Goal: Task Accomplishment & Management: Complete application form

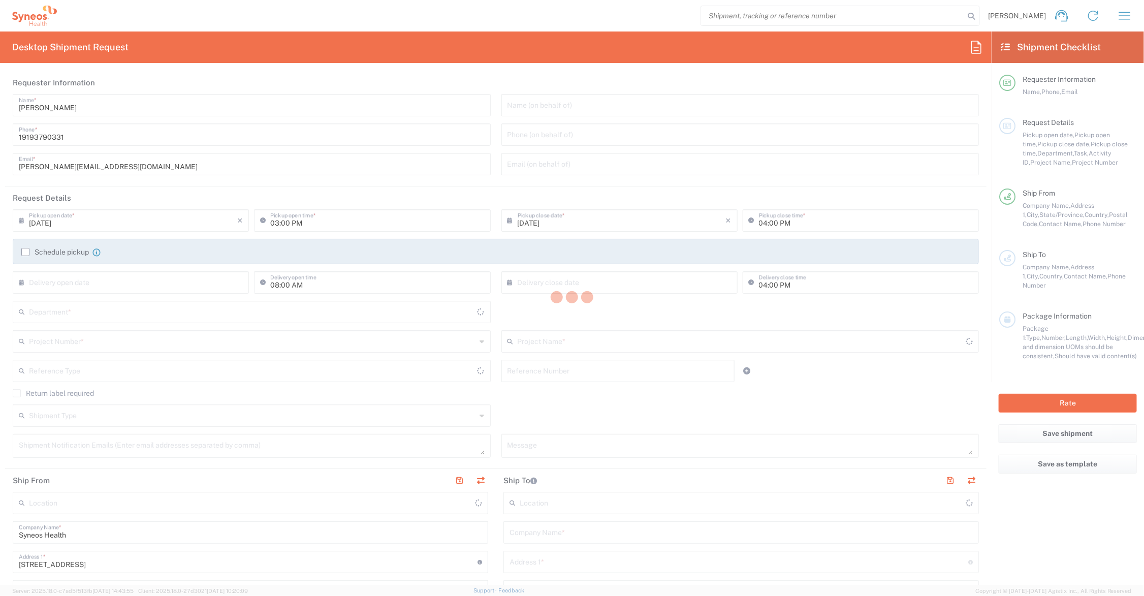
type input "6156"
type input "[US_STATE]"
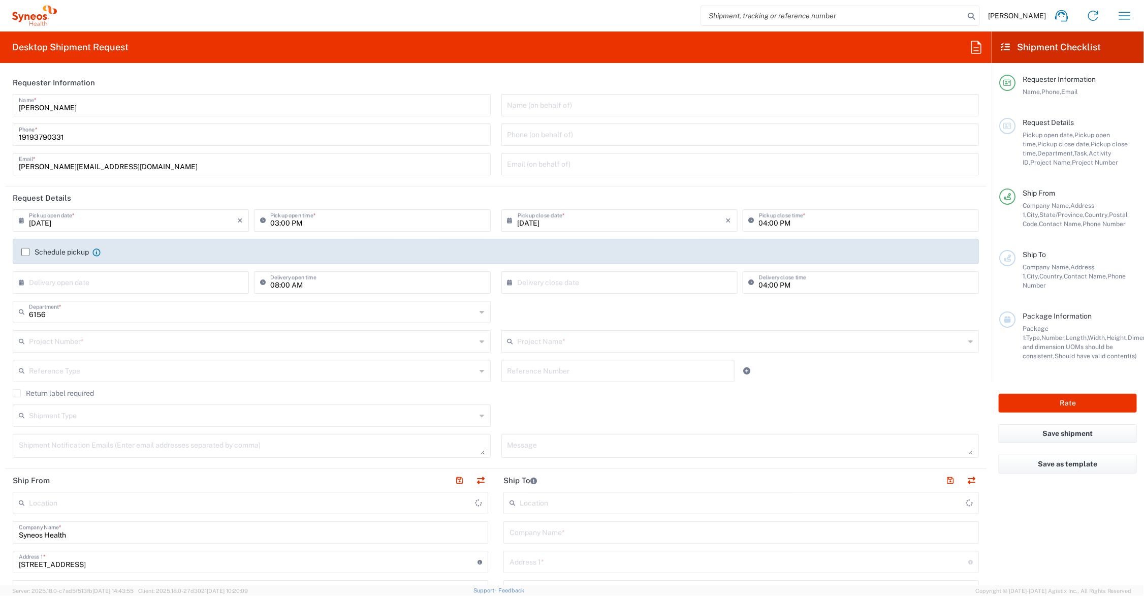
type input "United States"
type input "Syneos Health Communications-Westerville OH"
drag, startPoint x: 67, startPoint y: 165, endPoint x: 3, endPoint y: 158, distance: 64.4
click at [3, 158] on form "Requester Information John Polandick Name * 19193790331 Phone * john.polandick@…" at bounding box center [495, 328] width 991 height 514
type input "catherine.rupp@syneoshealth.com"
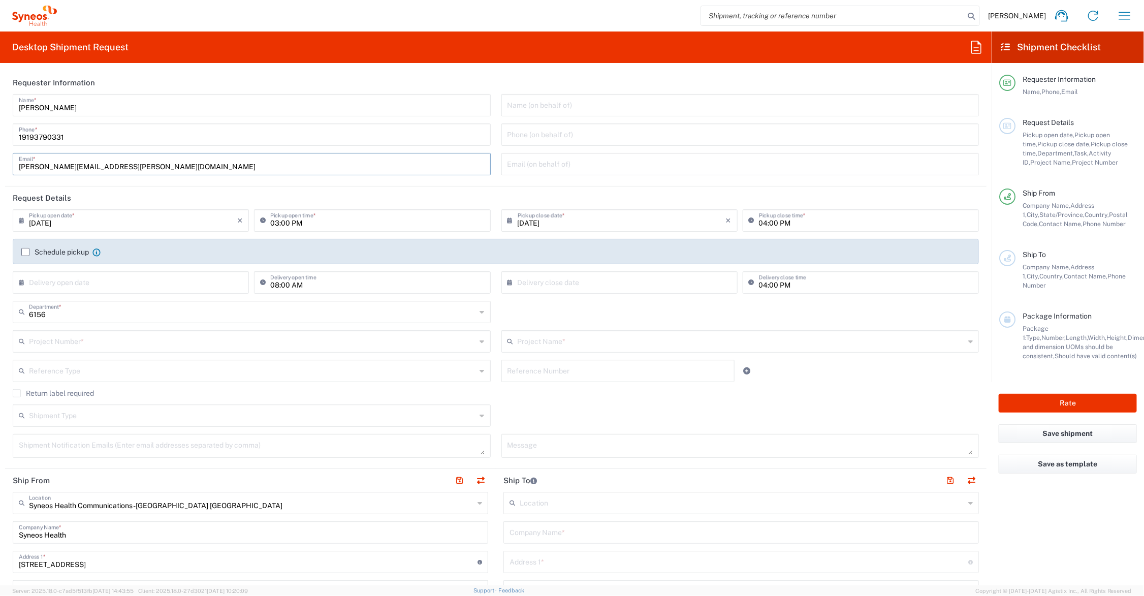
click at [539, 341] on input "text" at bounding box center [741, 341] width 447 height 18
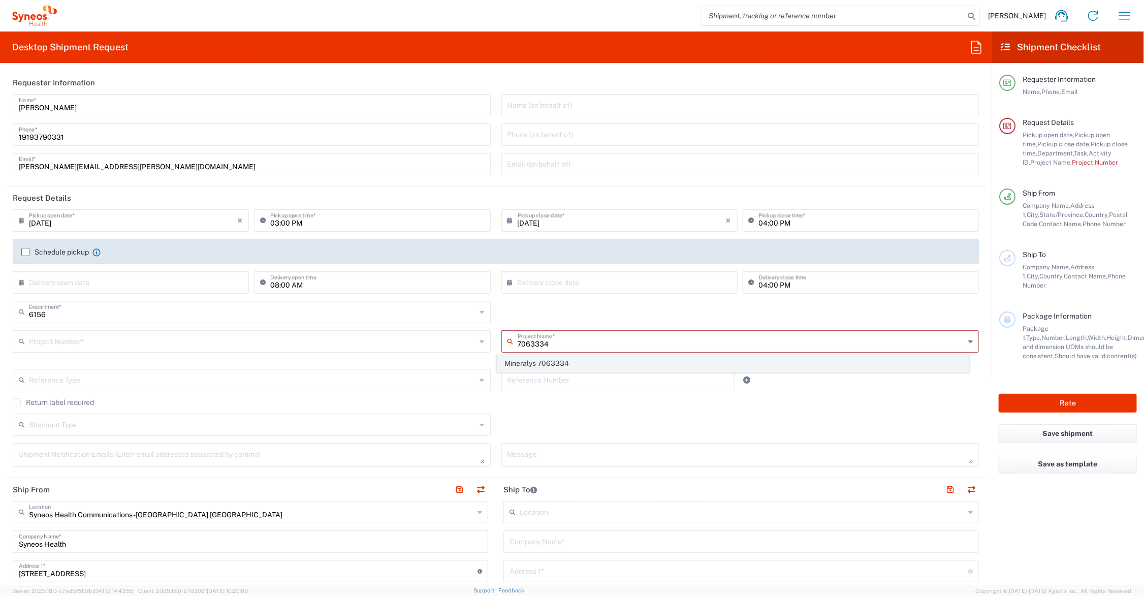
click at [544, 361] on span "Mineralys 7063334" at bounding box center [732, 364] width 471 height 16
type input "Mineralys 7063334"
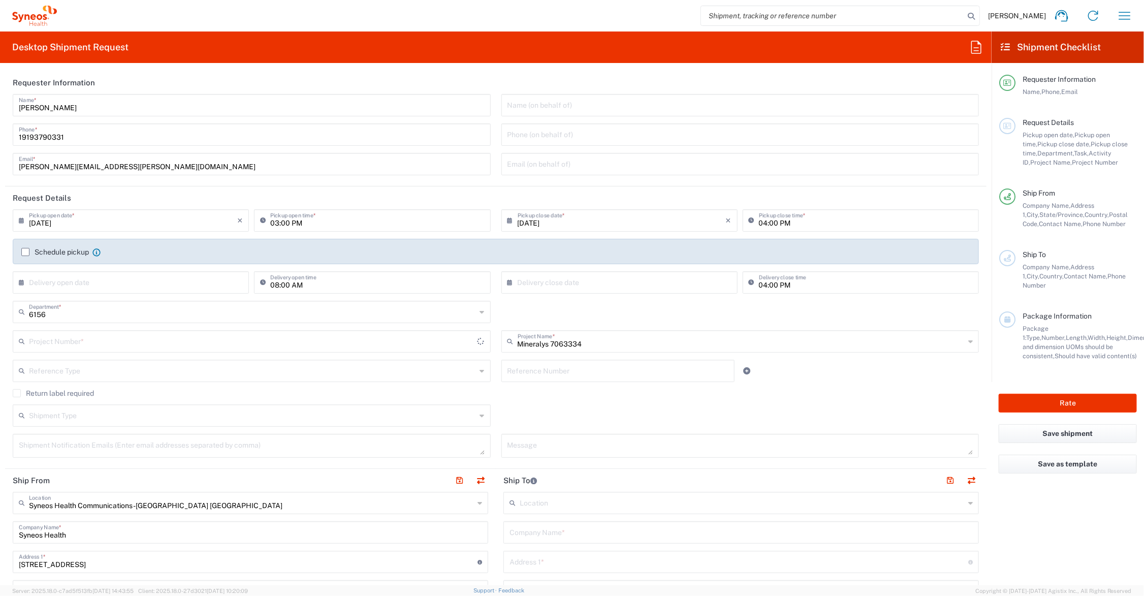
type input "7063334"
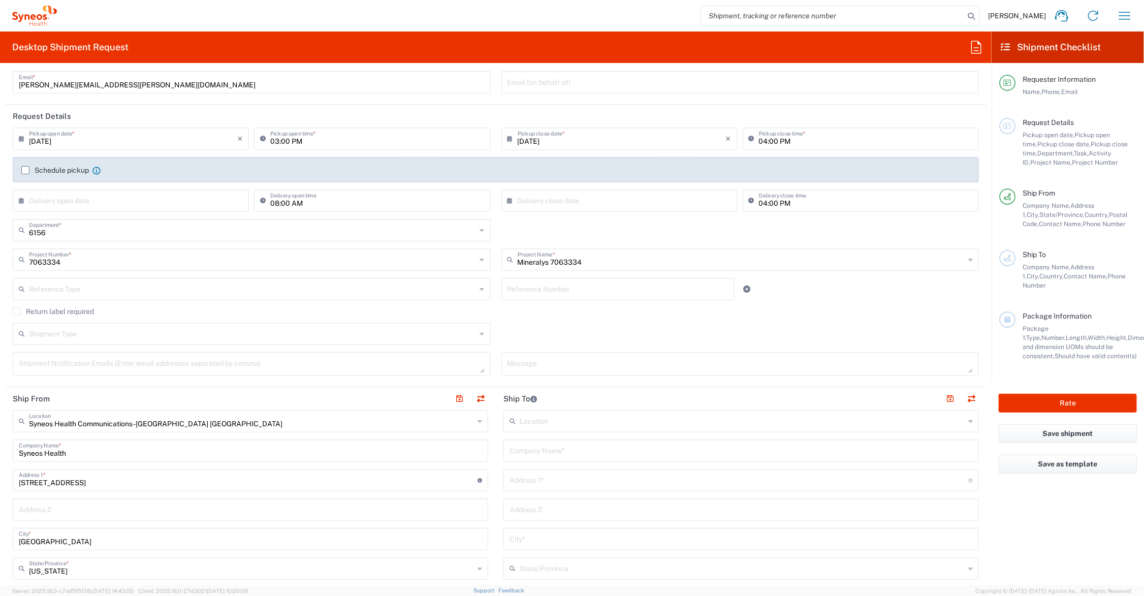
scroll to position [127, 0]
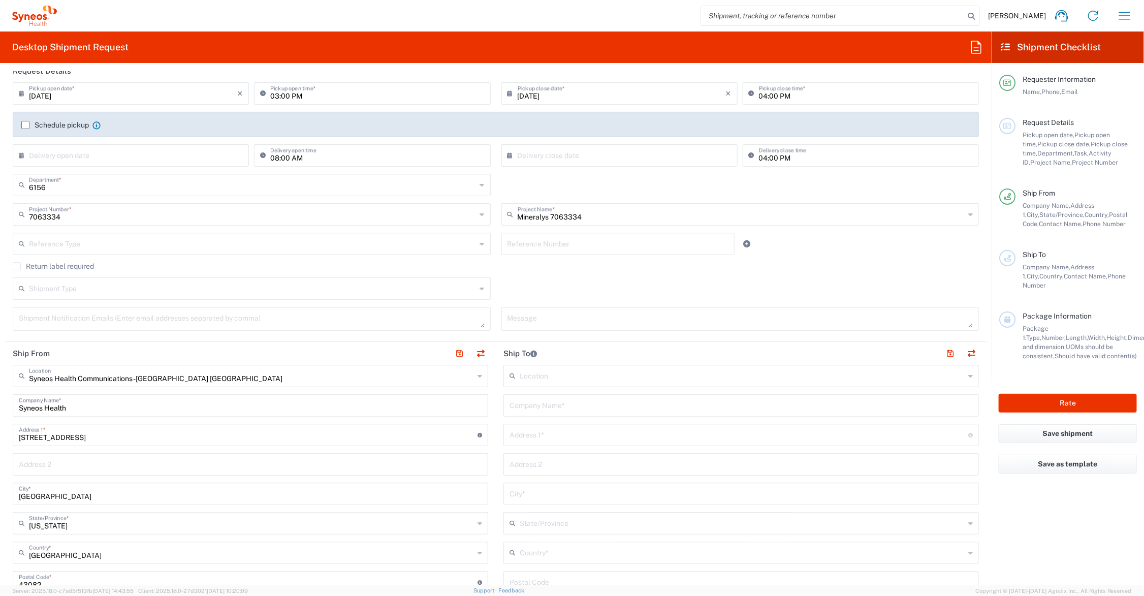
click at [588, 404] on input "text" at bounding box center [740, 405] width 463 height 18
type input "Pharmadev Clin. Research Inst., LLC"
click at [593, 429] on input "text" at bounding box center [738, 434] width 459 height 18
type input "11030 SW 88th Street"
type input "Suite 100"
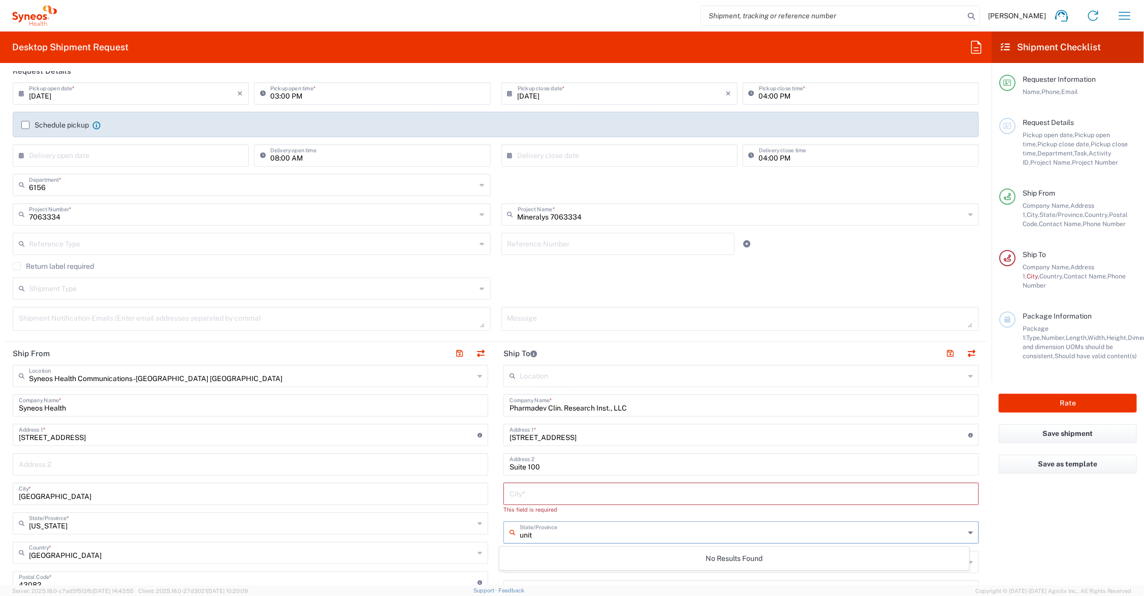
type input "unit"
click at [546, 494] on input "text" at bounding box center [740, 493] width 463 height 18
type input "Miami"
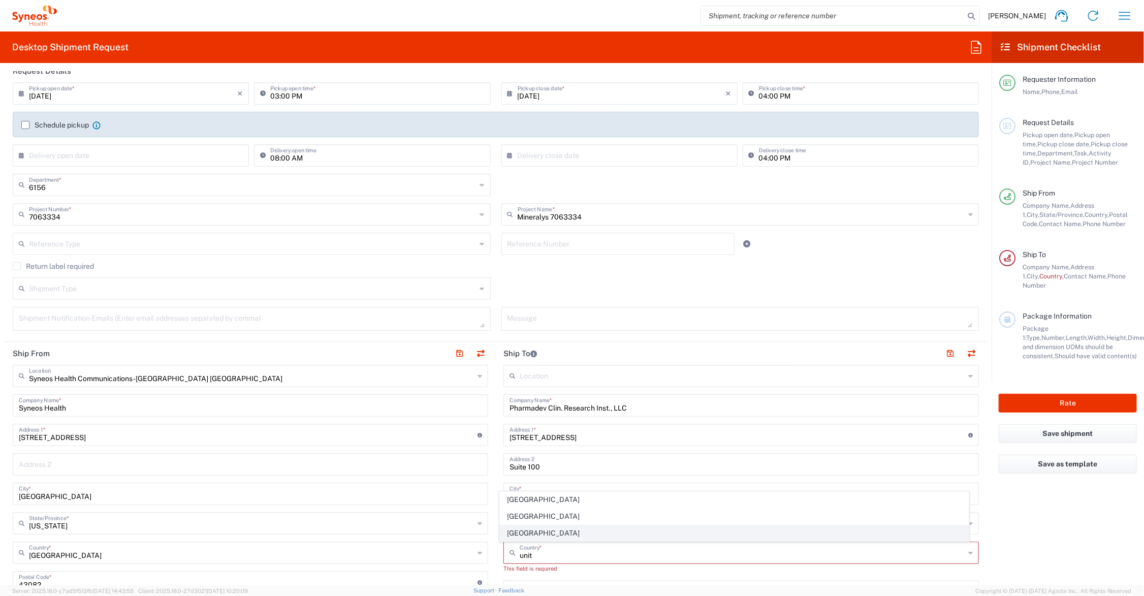
click at [522, 530] on span "United States" at bounding box center [734, 533] width 469 height 16
type input "United States"
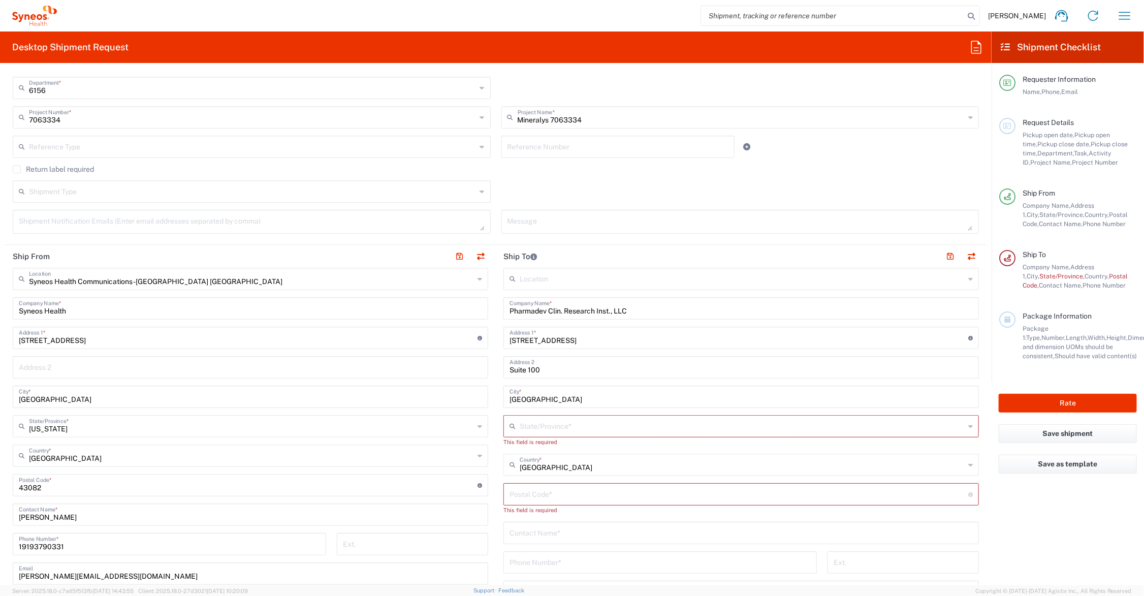
scroll to position [254, 0]
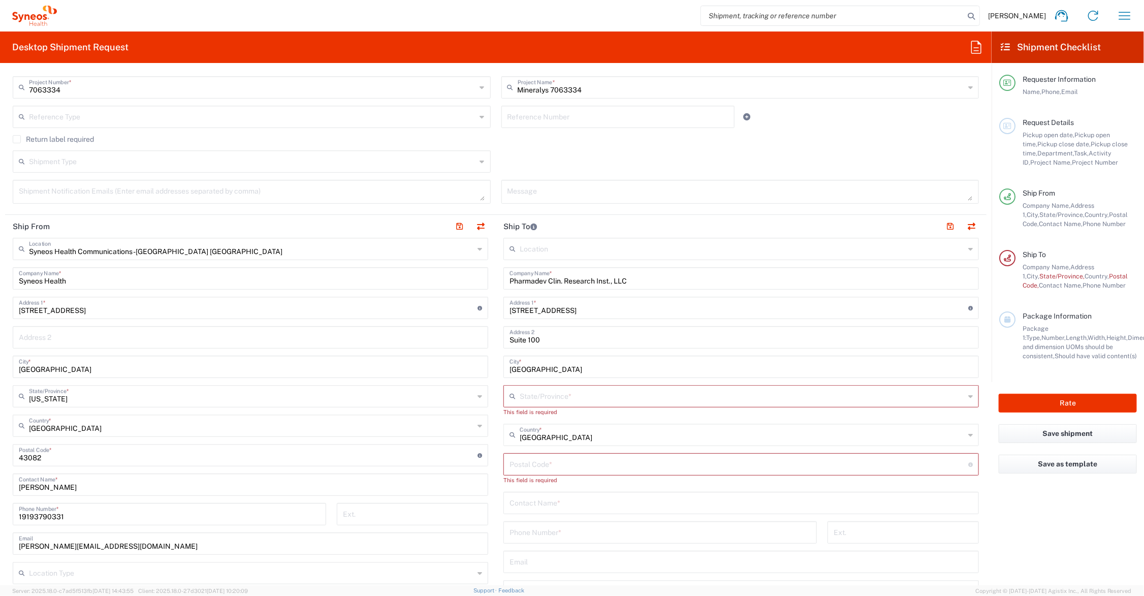
click at [549, 395] on input "text" at bounding box center [742, 395] width 445 height 18
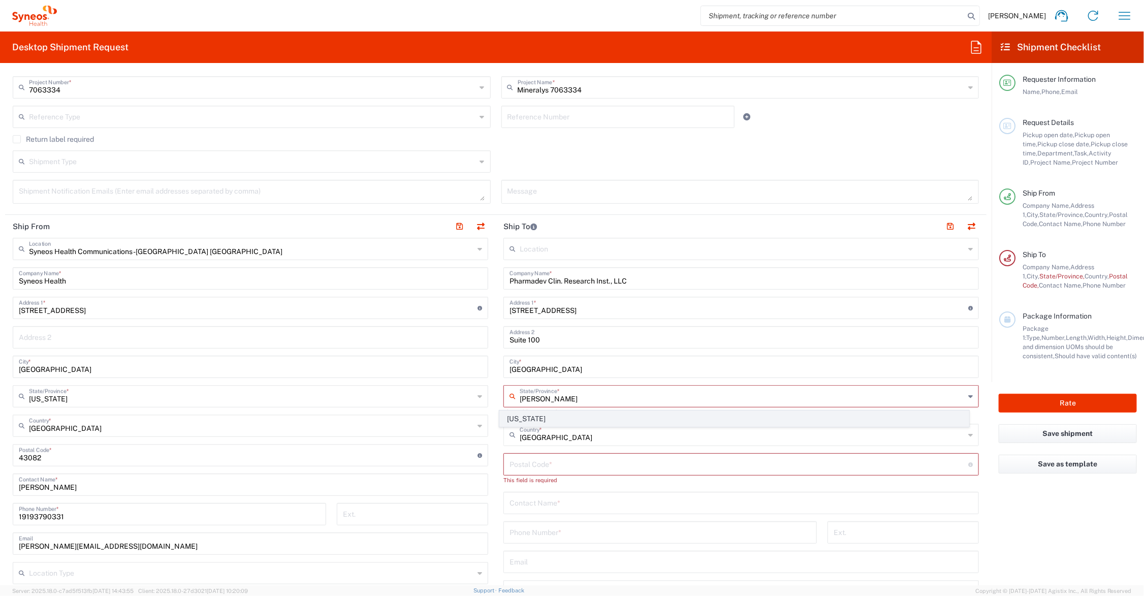
click at [523, 416] on span "Florida" at bounding box center [734, 419] width 469 height 16
type input "Florida"
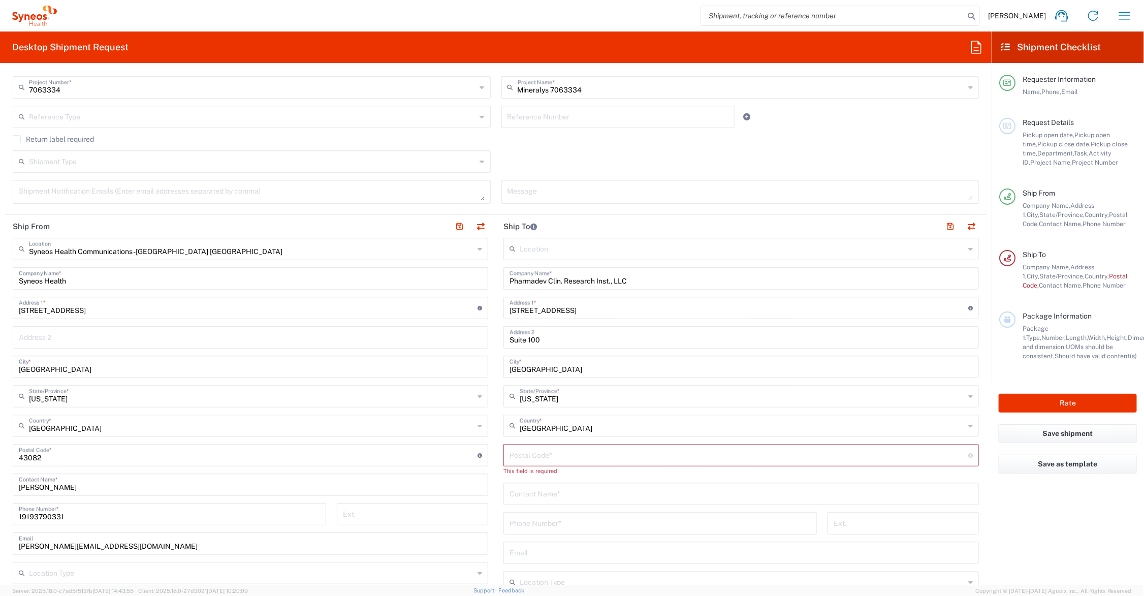
click at [537, 456] on input "undefined" at bounding box center [738, 454] width 459 height 18
type input "33176"
type input "Olivia Falcon Valdes"
type input "305-420-5636"
drag, startPoint x: 940, startPoint y: 224, endPoint x: 861, endPoint y: 255, distance: 84.1
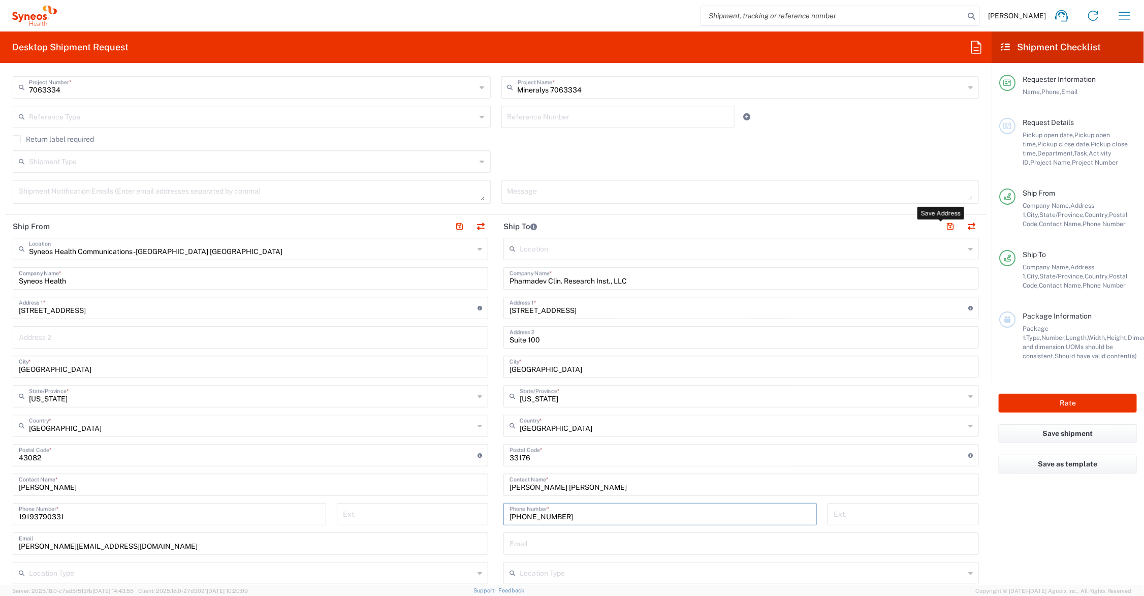
click at [943, 222] on button "button" at bounding box center [950, 226] width 14 height 14
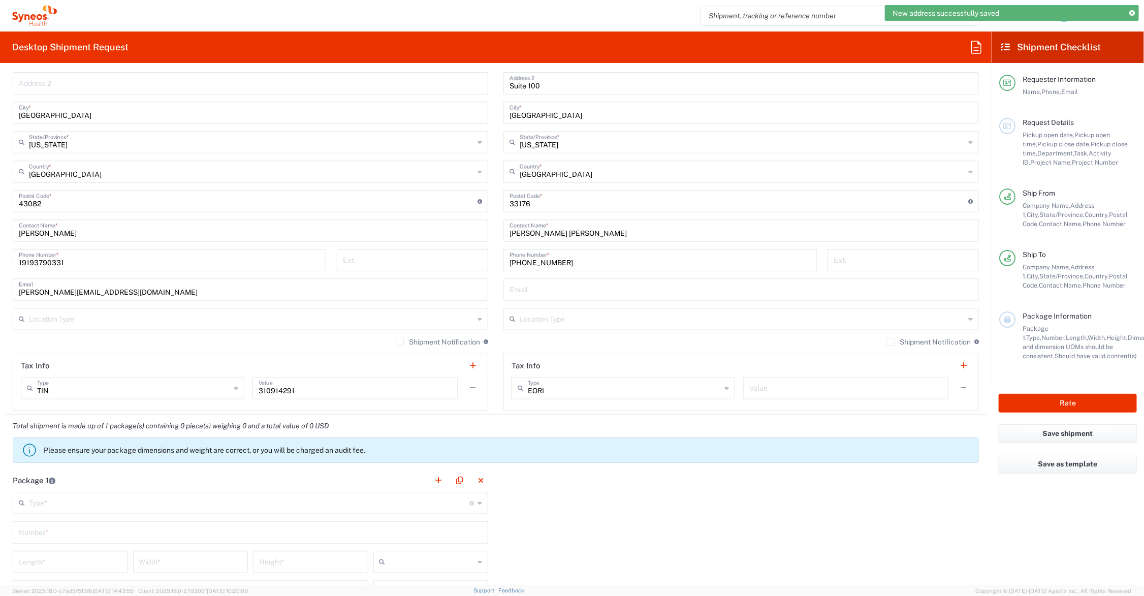
scroll to position [635, 0]
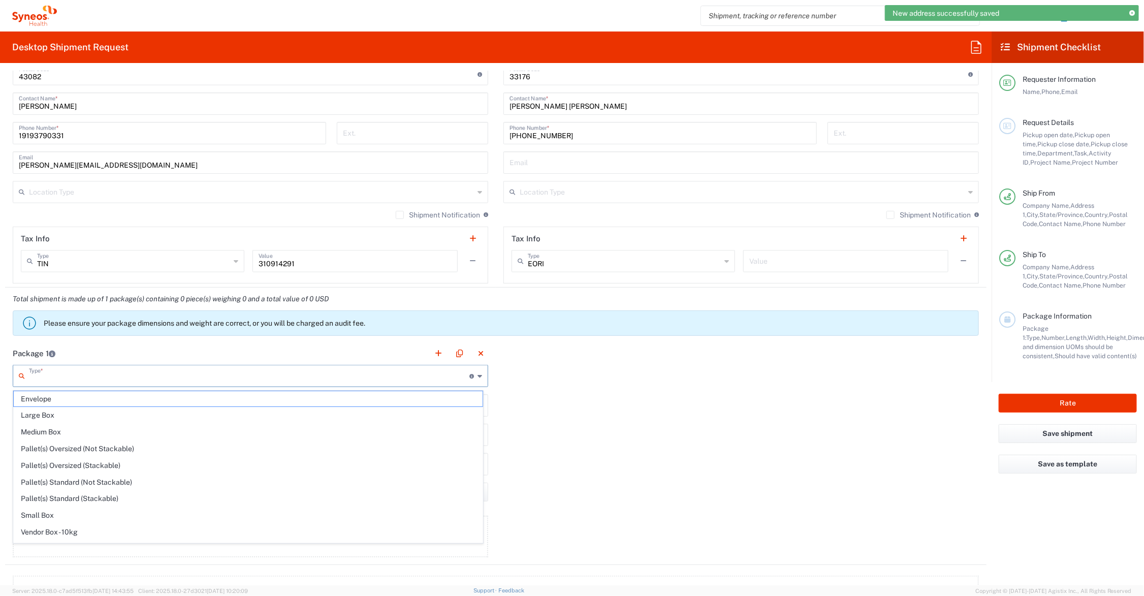
click at [146, 379] on input "text" at bounding box center [249, 375] width 440 height 18
click at [93, 412] on span "Large Box" at bounding box center [248, 415] width 469 height 16
type input "Large Box"
type input "17.5"
type input "12.5"
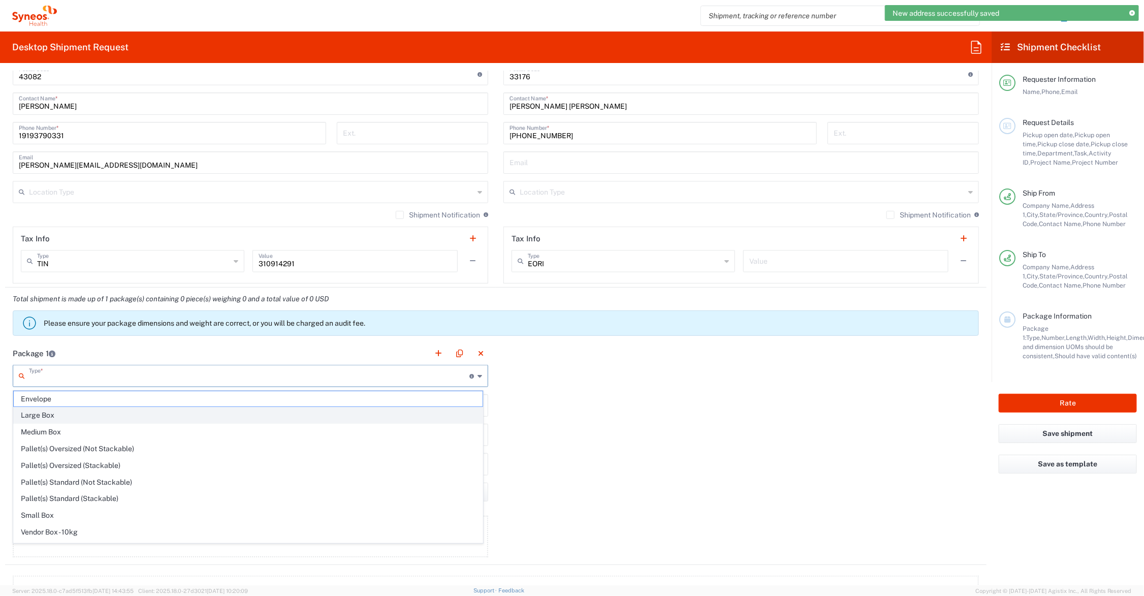
type input "3"
type input "in"
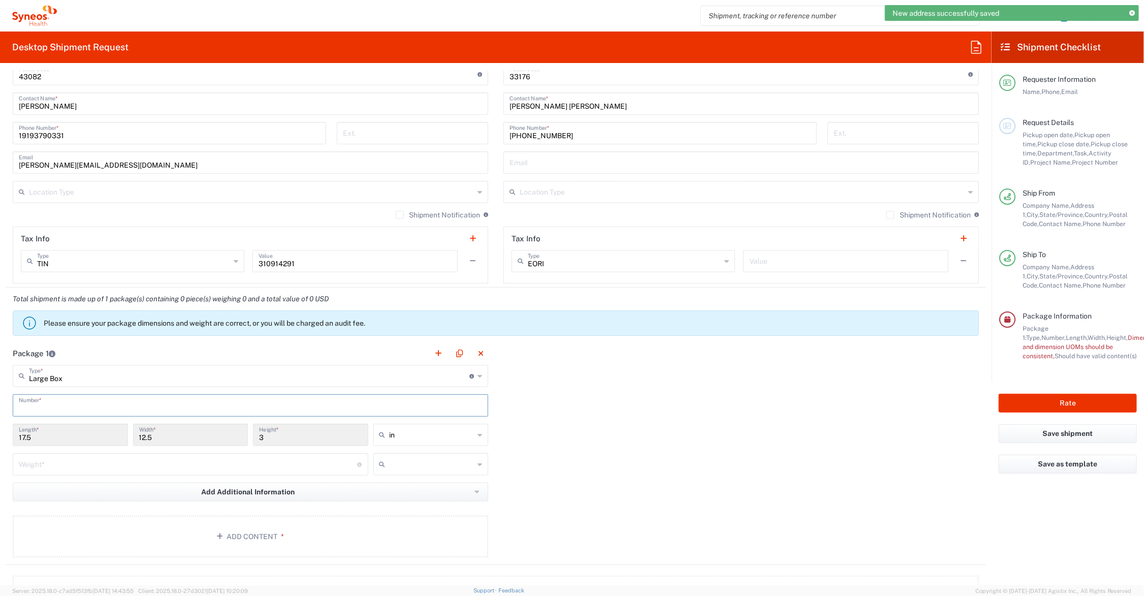
click at [70, 407] on input "text" at bounding box center [250, 405] width 463 height 18
type input "1"
click at [70, 465] on input "number" at bounding box center [188, 464] width 339 height 18
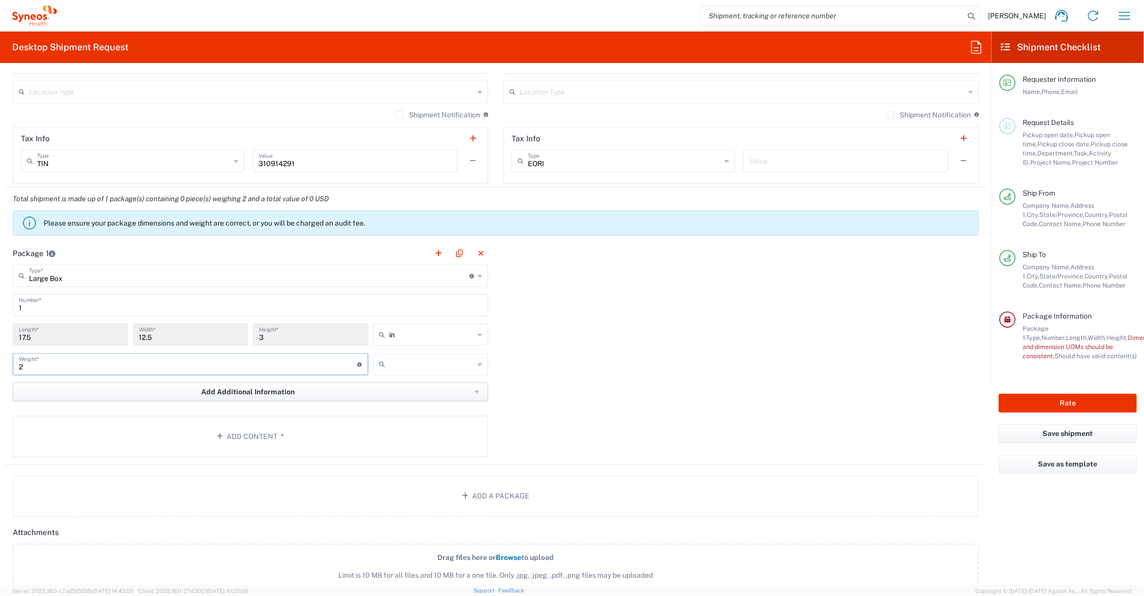
scroll to position [762, 0]
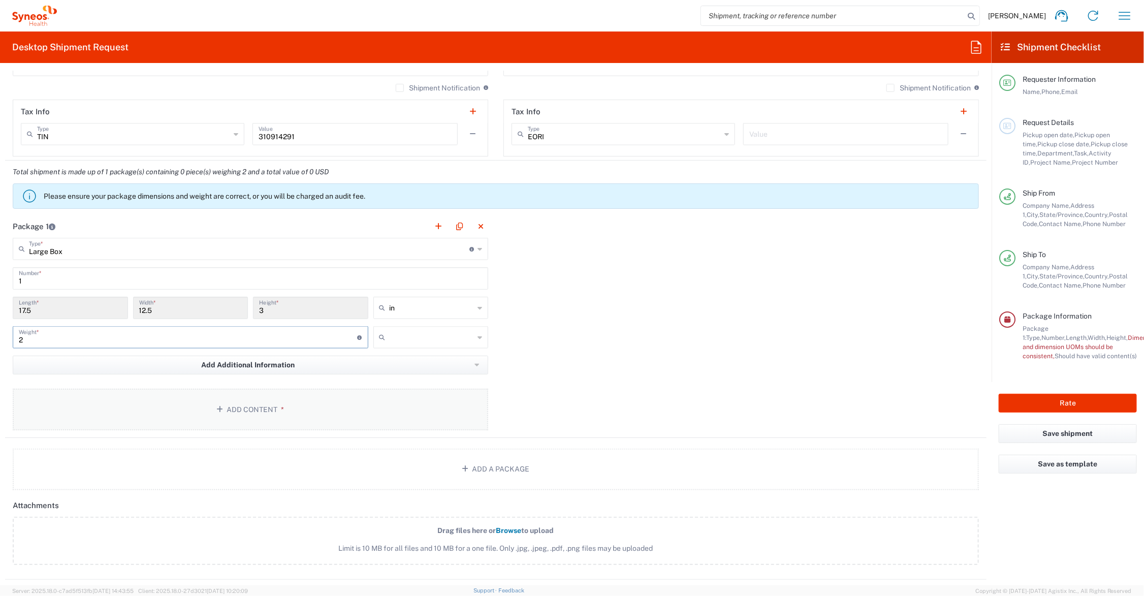
type input "2"
click at [232, 405] on button "Add Content *" at bounding box center [250, 410] width 475 height 42
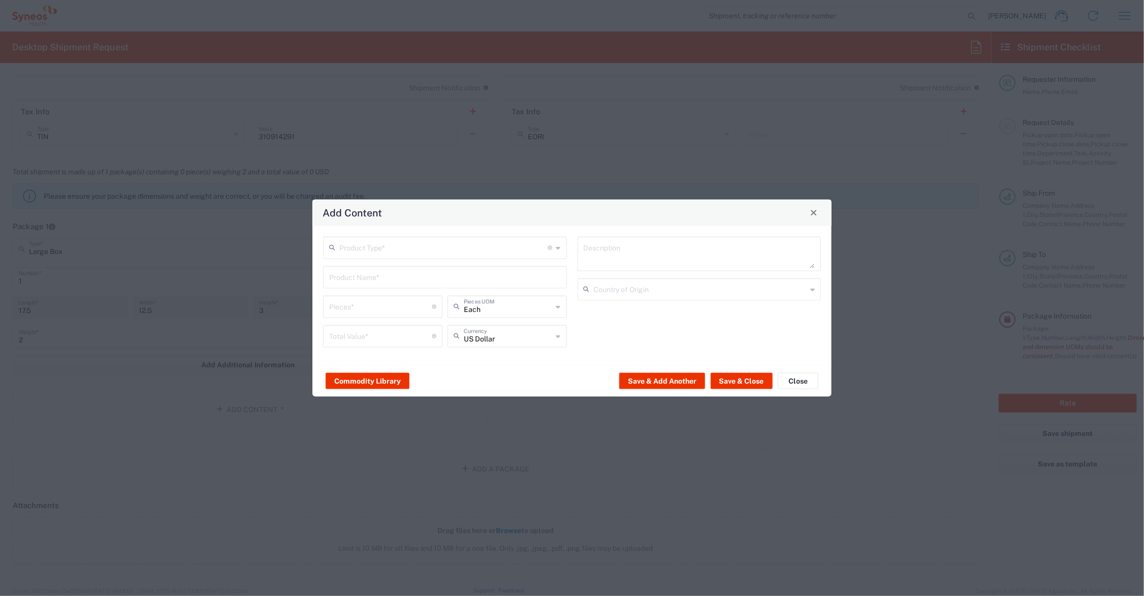
click at [363, 277] on input "text" at bounding box center [445, 276] width 232 height 18
click at [362, 248] on input "text" at bounding box center [443, 247] width 209 height 18
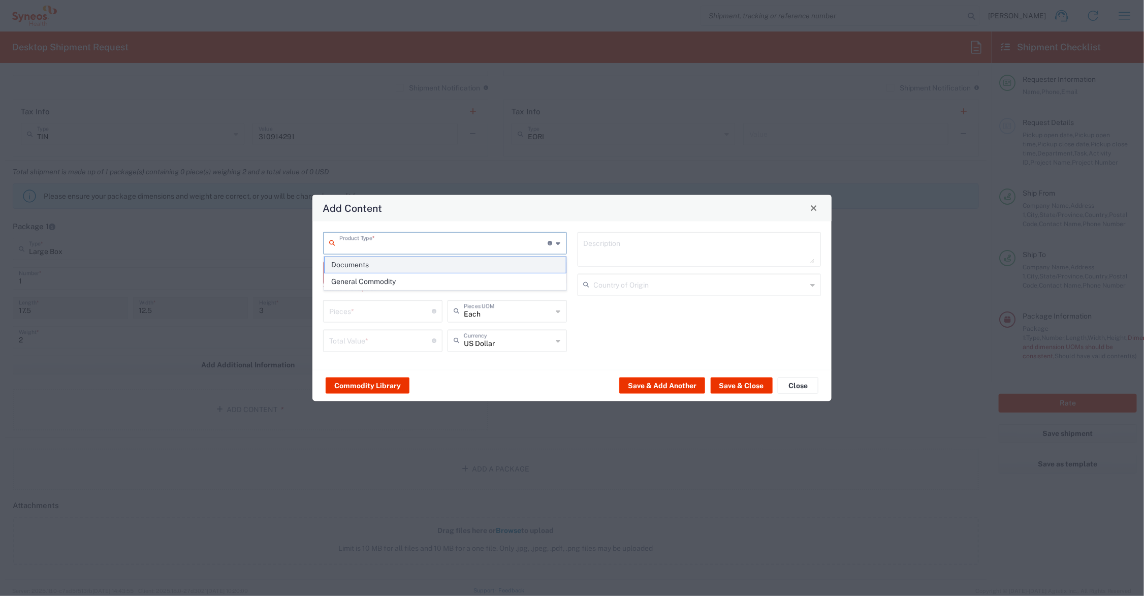
click at [362, 264] on span "Documents" at bounding box center [445, 265] width 241 height 16
type input "Documents"
type input "1"
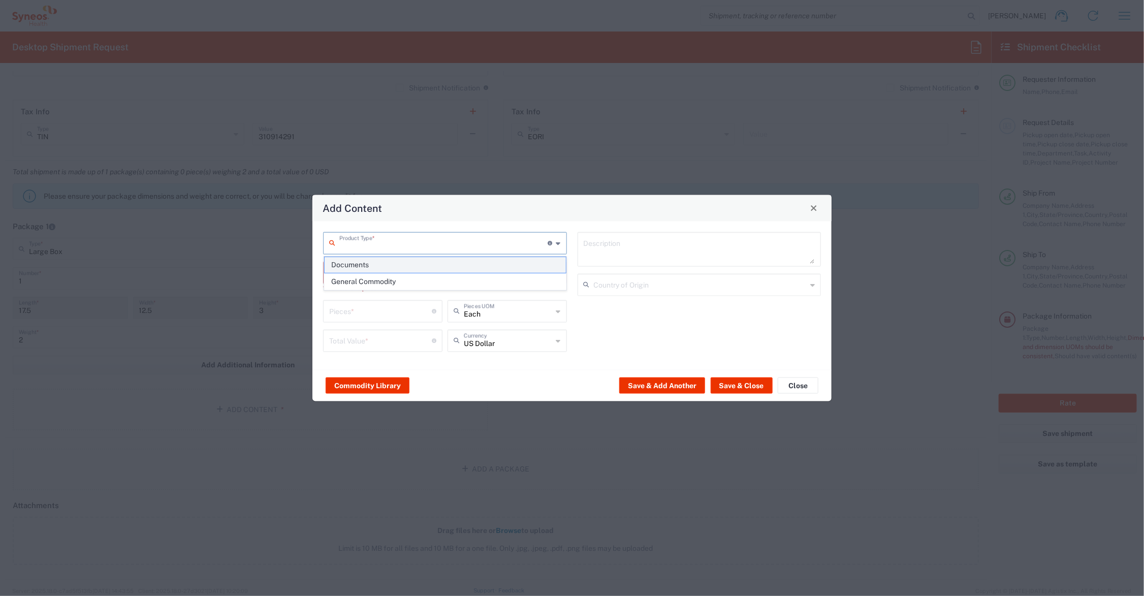
type textarea "Documents"
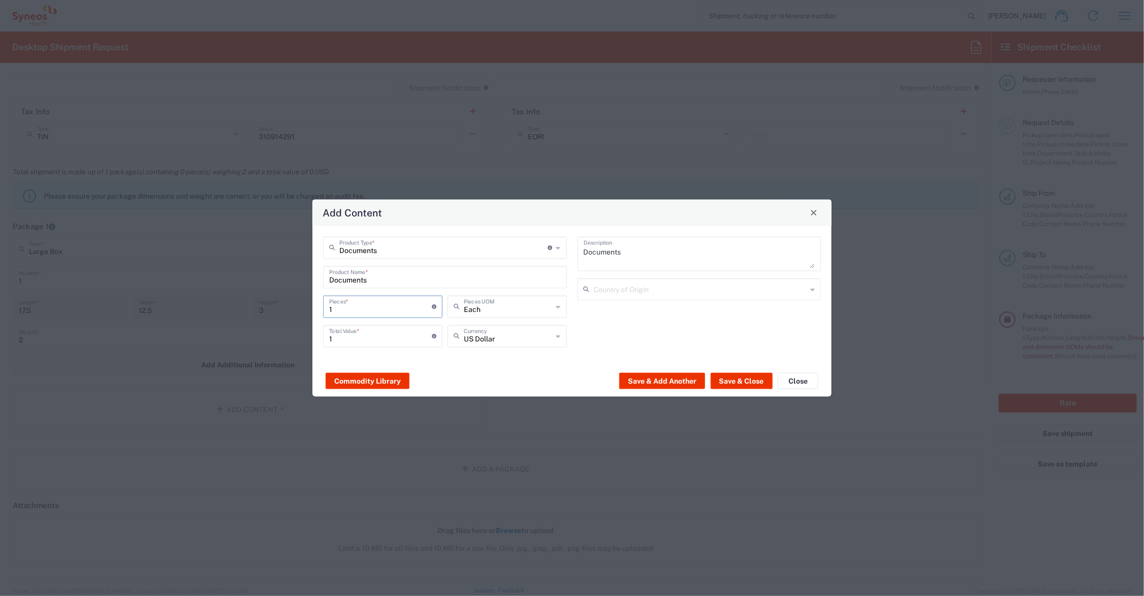
drag, startPoint x: 342, startPoint y: 302, endPoint x: 320, endPoint y: 306, distance: 21.6
click at [320, 306] on div "1 Pieces * Number of pieces inside all the packages" at bounding box center [382, 309] width 124 height 29
type input "9"
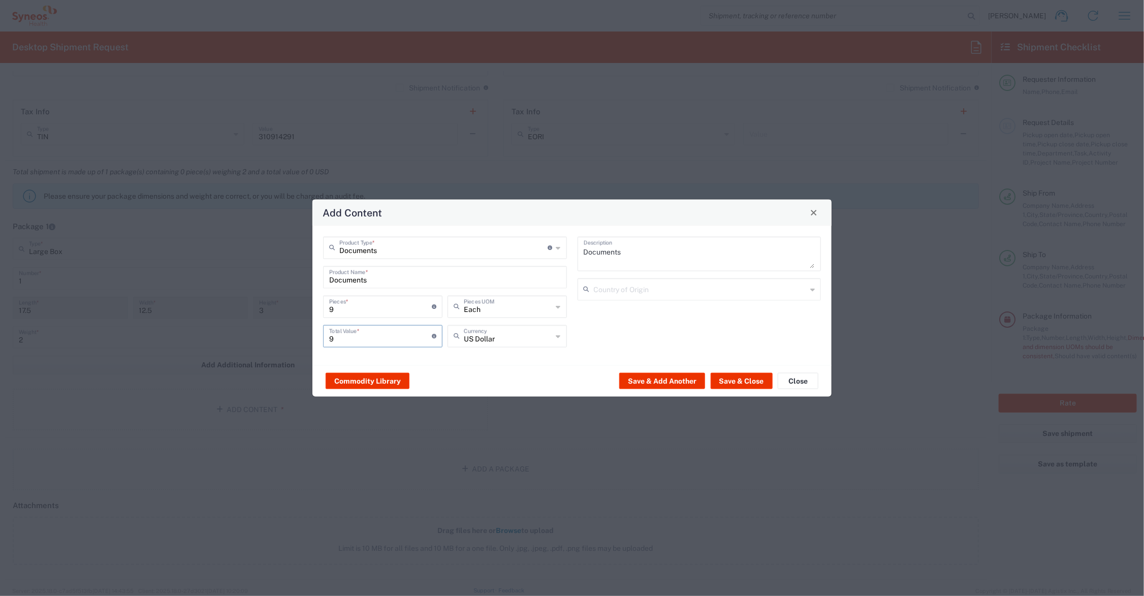
drag, startPoint x: 344, startPoint y: 332, endPoint x: 311, endPoint y: 335, distance: 33.2
click at [311, 335] on div "Add Content Documents Product Type * Document: Paper document generated interna…" at bounding box center [572, 298] width 1144 height 596
type input "14.00"
click at [744, 379] on button "Save & Close" at bounding box center [742, 381] width 62 height 16
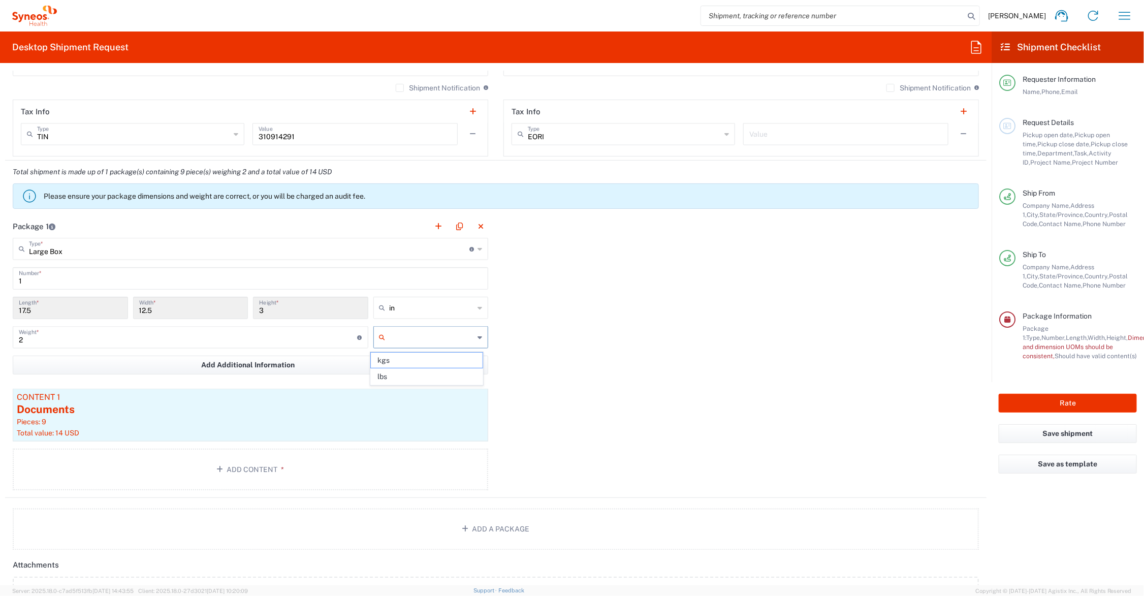
click at [452, 337] on input "text" at bounding box center [432, 337] width 85 height 16
click at [440, 376] on span "lbs" at bounding box center [427, 377] width 112 height 16
type input "lbs"
click at [1078, 400] on button "Rate" at bounding box center [1067, 403] width 138 height 19
type input "Mineralys 7063334"
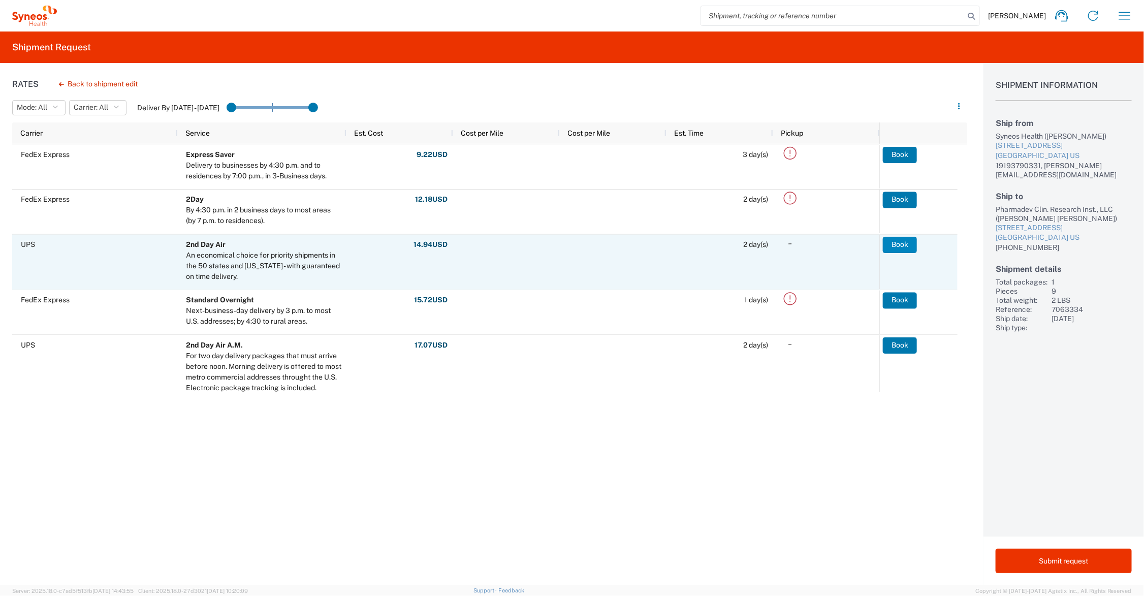
click at [900, 244] on button "Book" at bounding box center [900, 245] width 34 height 16
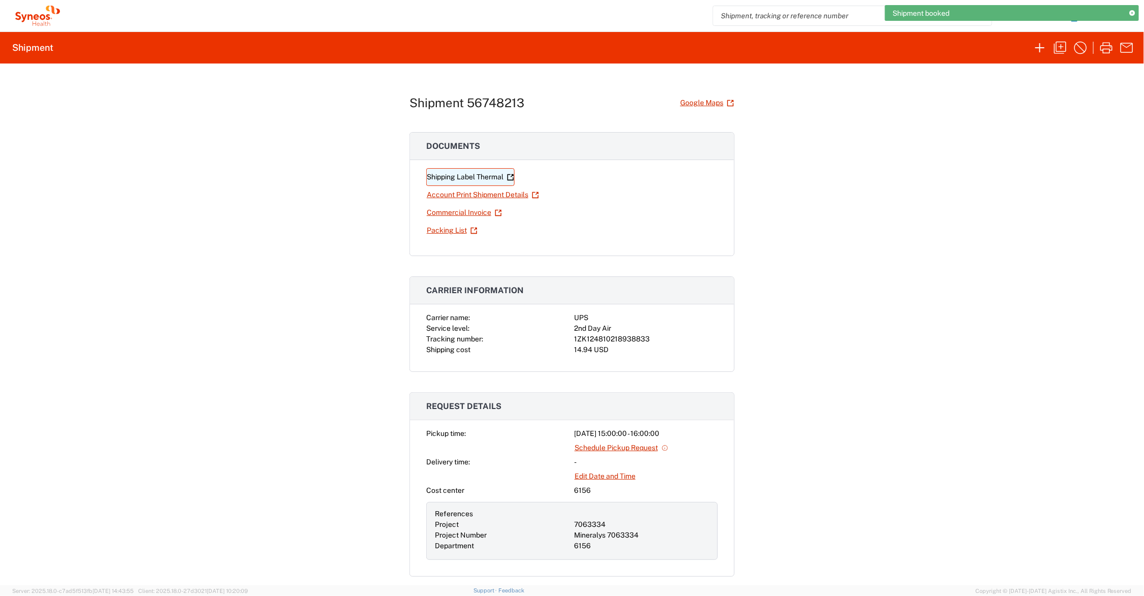
click at [470, 176] on link "Shipping Label Thermal" at bounding box center [470, 177] width 88 height 18
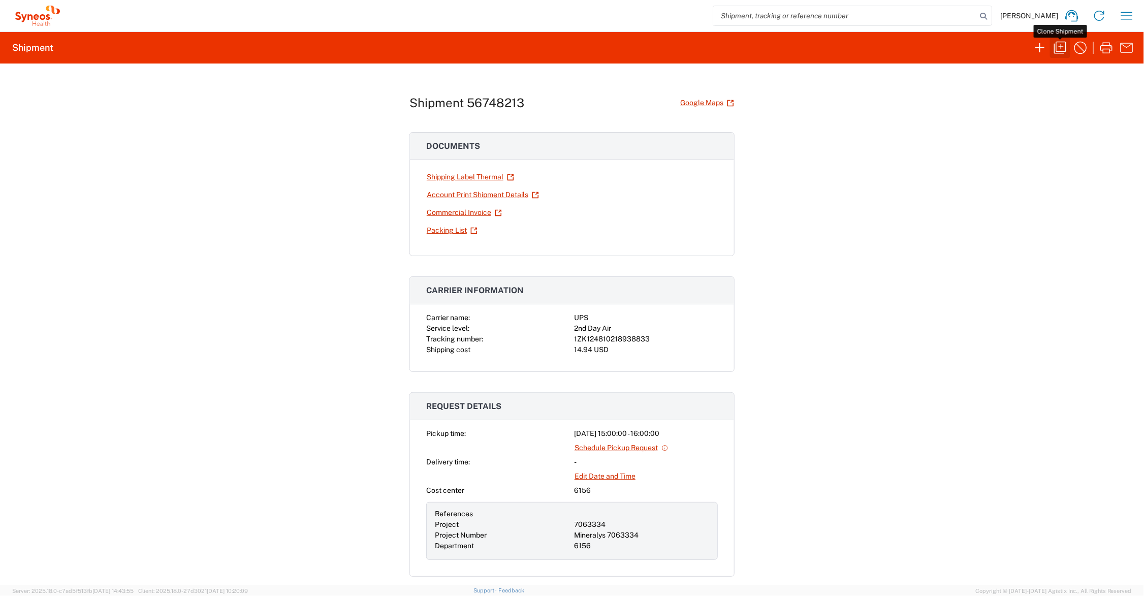
click at [1059, 45] on icon "button" at bounding box center [1060, 48] width 16 height 16
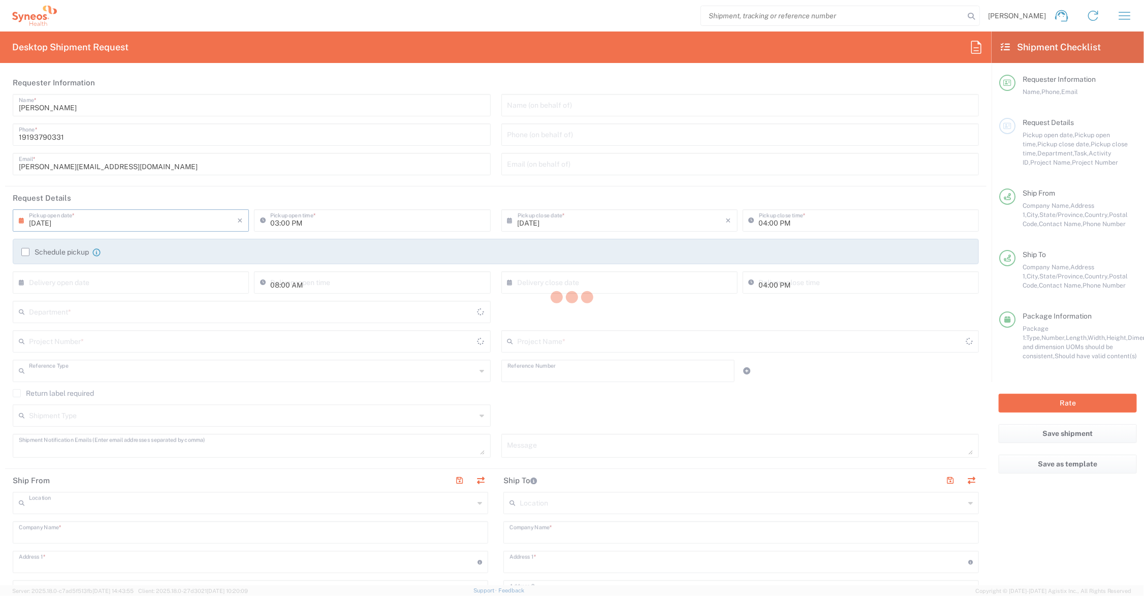
type input "catherine.rupp@syneoshealth.com"
type input "Project"
type input "7063334"
type textarea "catherine.rupp@syneoshealth.com"
type input "Syneos Health Communications-Westerville OH"
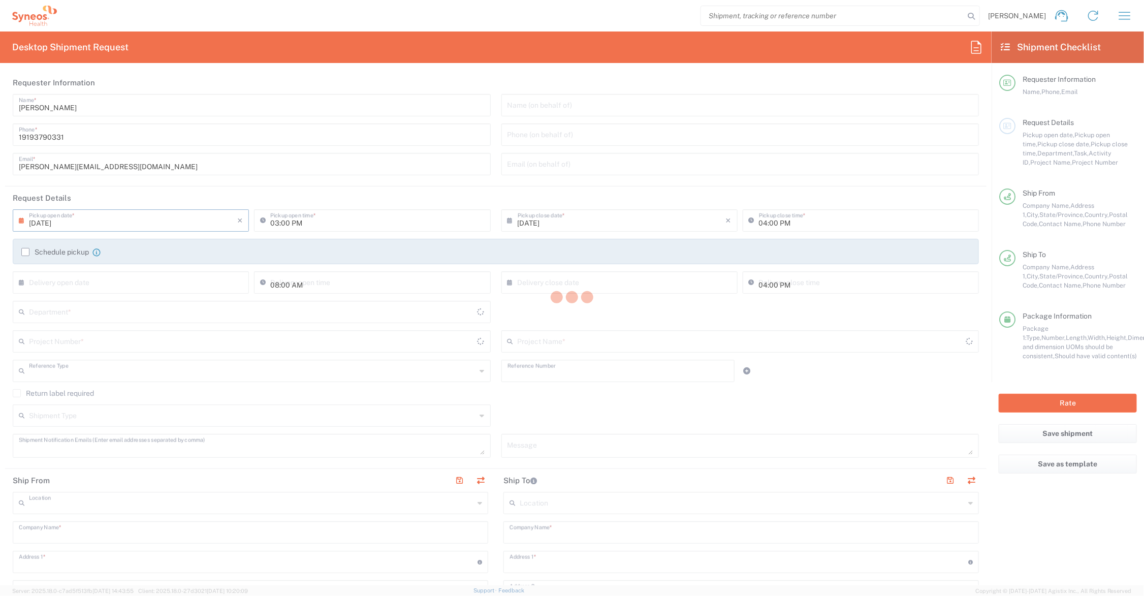
type input "Syneos Health"
type input "500 Olde Worthington Road"
type input "Westerville"
type input "43082"
type input "John Polandick"
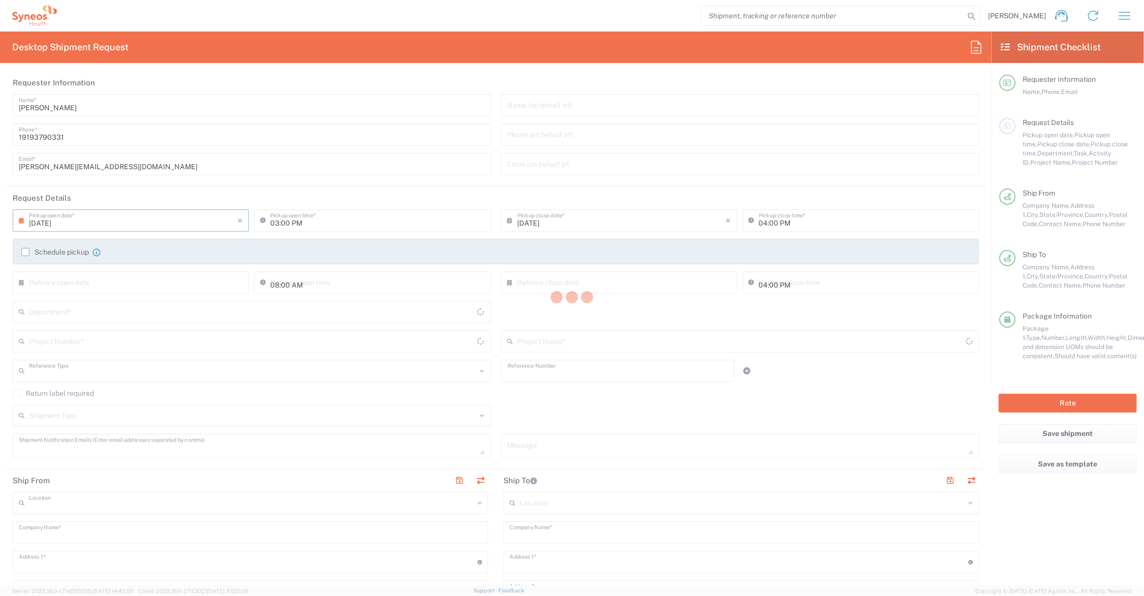
type input "19193790331"
type input "john.polandick@syneoshealth.com"
type input "Pharmadev Clin. Research Inst., LLC"
type input "11030 SW 88th Street"
type input "Suite 100"
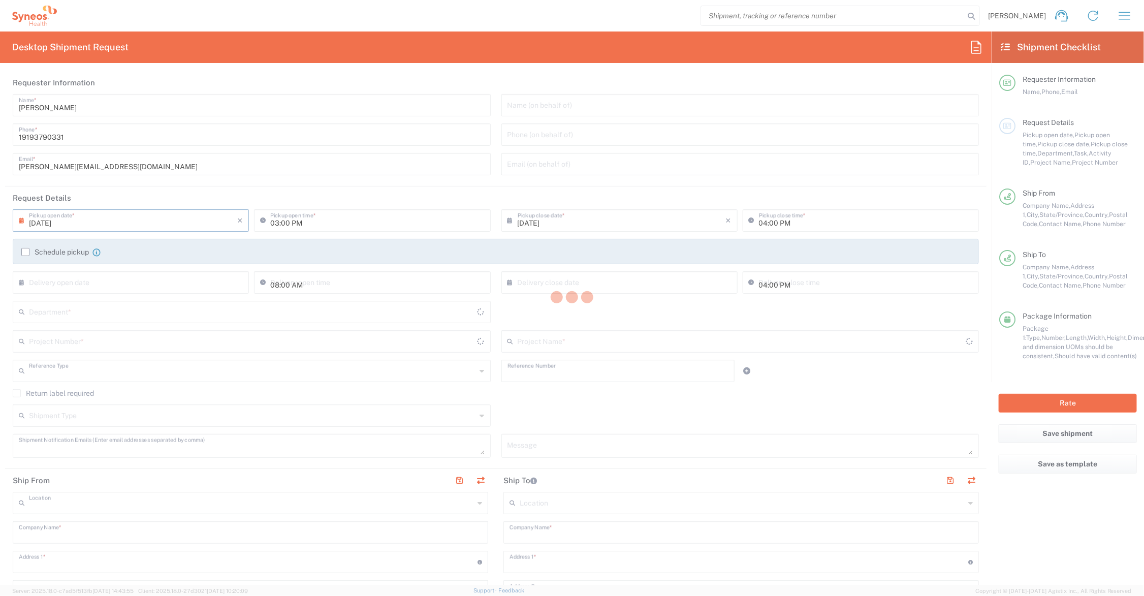
type input "Miami"
type input "United States"
type input "33176"
type input "Olivia Falcon Valdes"
type input "305-420-5636"
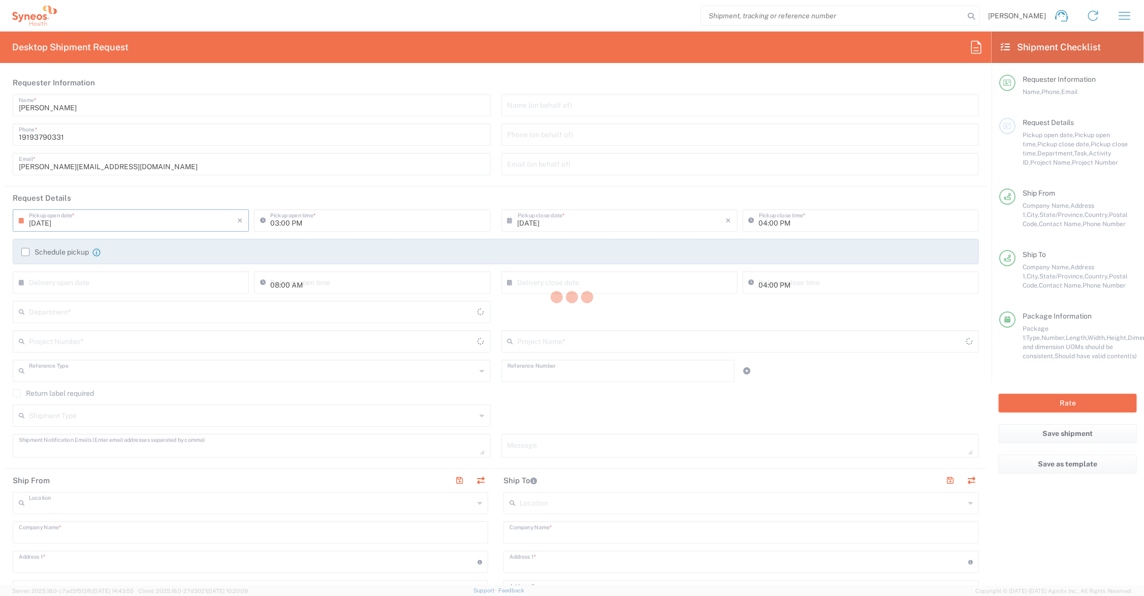
type input "Sender/Shipper"
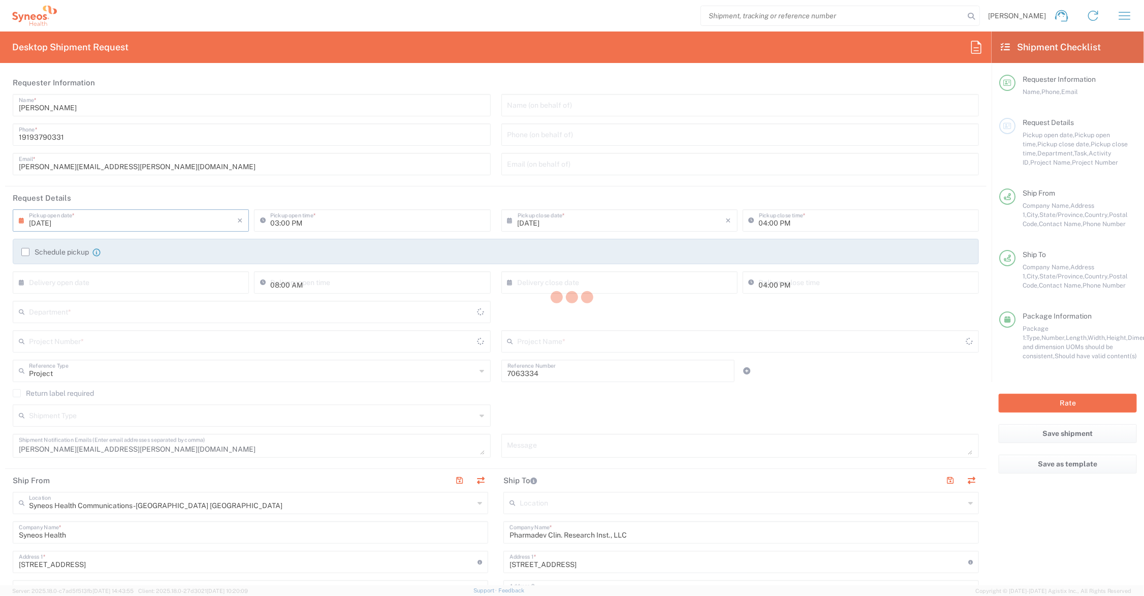
type input "Ohio"
type input "Florida"
type input "Large Box"
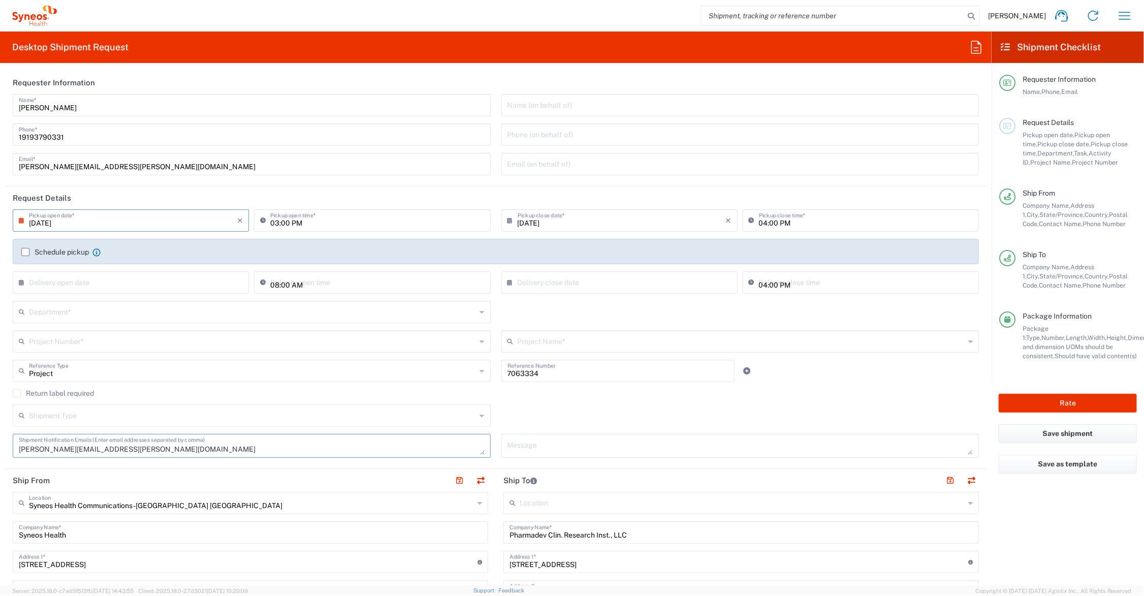
drag, startPoint x: 155, startPoint y: 447, endPoint x: -10, endPoint y: 445, distance: 164.6
click at [0, 445] on html "John Polandick Home Shipment estimator Shipment tracking Desktop shipment reque…" at bounding box center [572, 298] width 1144 height 596
click at [560, 370] on input "7063334" at bounding box center [617, 370] width 221 height 18
click at [576, 344] on input "text" at bounding box center [741, 341] width 447 height 18
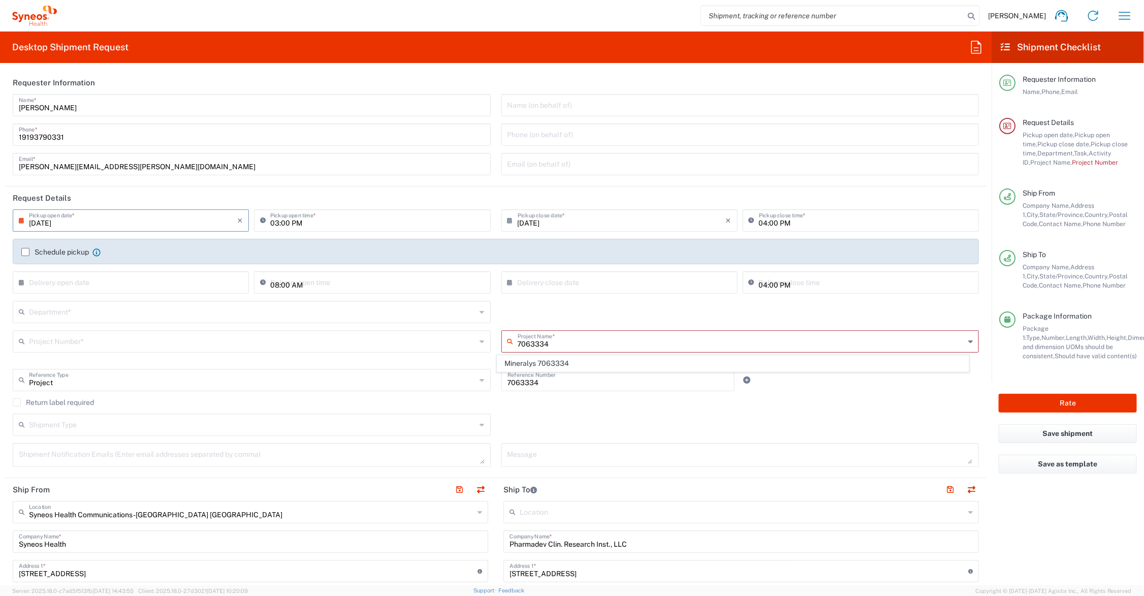
click at [565, 362] on span "Mineralys 7063334" at bounding box center [732, 364] width 471 height 16
type input "Mineralys 7063334"
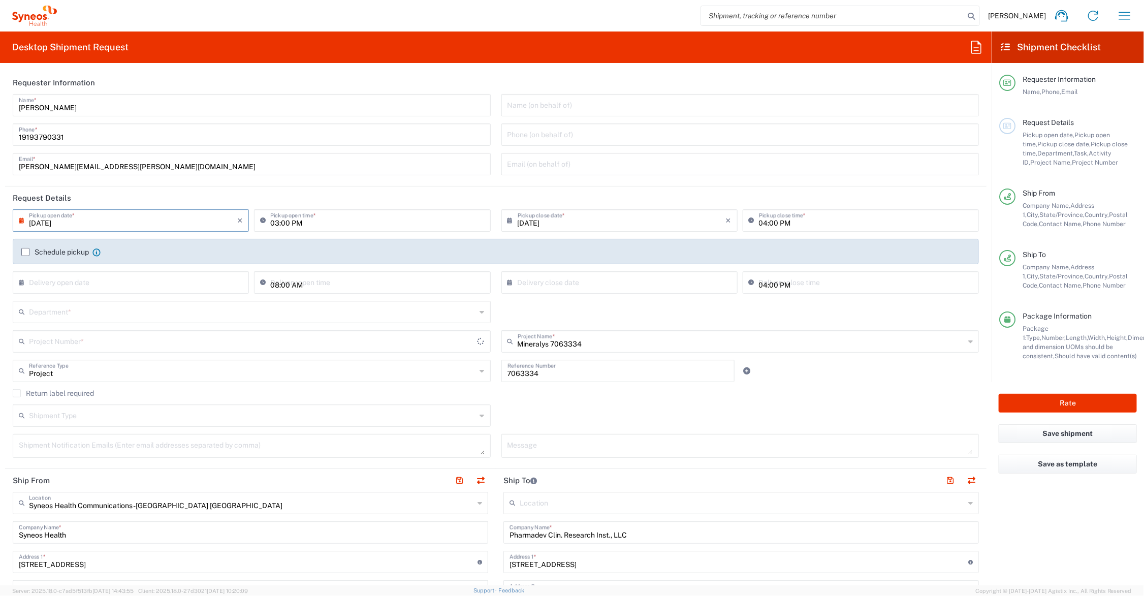
type input "7063334"
drag, startPoint x: 498, startPoint y: 369, endPoint x: 485, endPoint y: 369, distance: 13.2
click at [485, 369] on div "Project Reference Type Project Account Type Activity ID Airline Appointment Num…" at bounding box center [496, 374] width 977 height 29
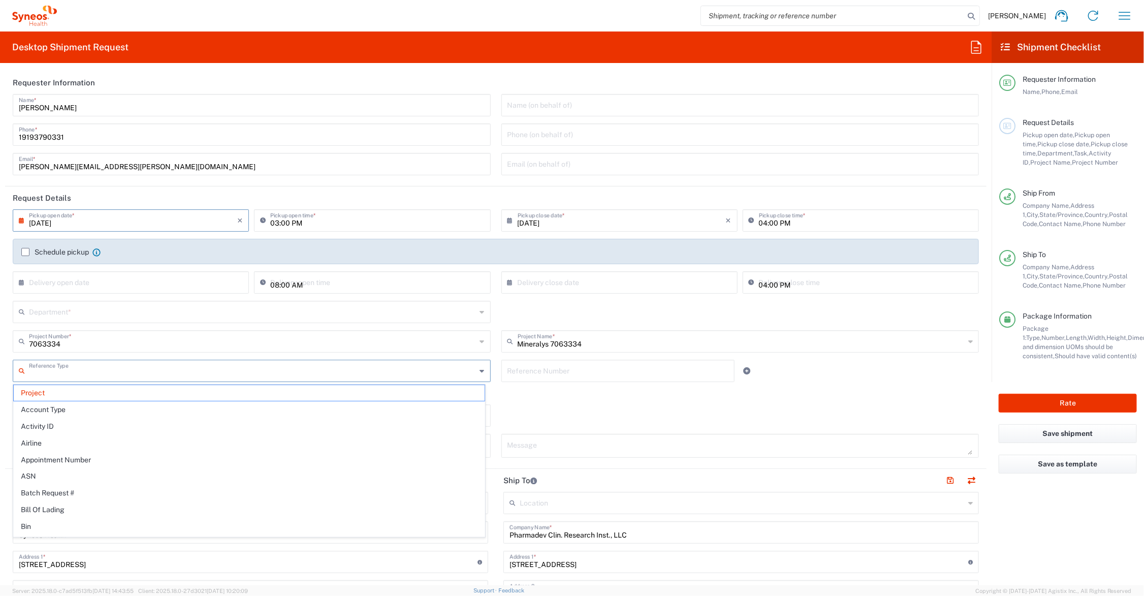
drag, startPoint x: 65, startPoint y: 369, endPoint x: 48, endPoint y: 372, distance: 16.5
click at [48, 372] on input "text" at bounding box center [252, 370] width 447 height 18
click at [6, 351] on main "09/08/2025 × Pickup open date * Cancel Apply 03:00 PM Pickup open time * 09/08/…" at bounding box center [495, 336] width 981 height 255
type input "Project"
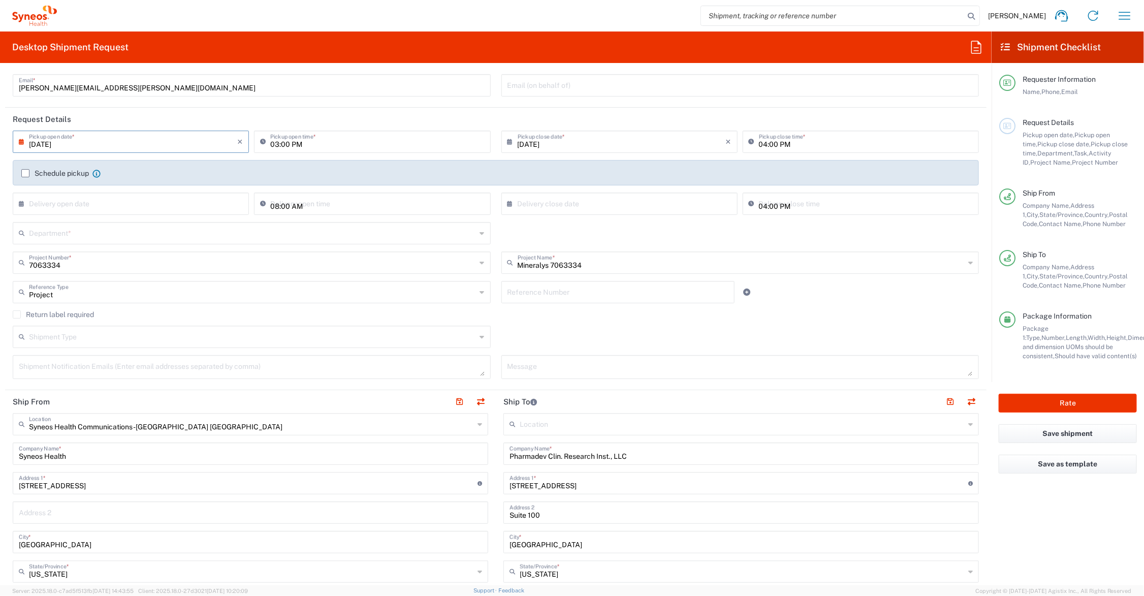
scroll to position [127, 0]
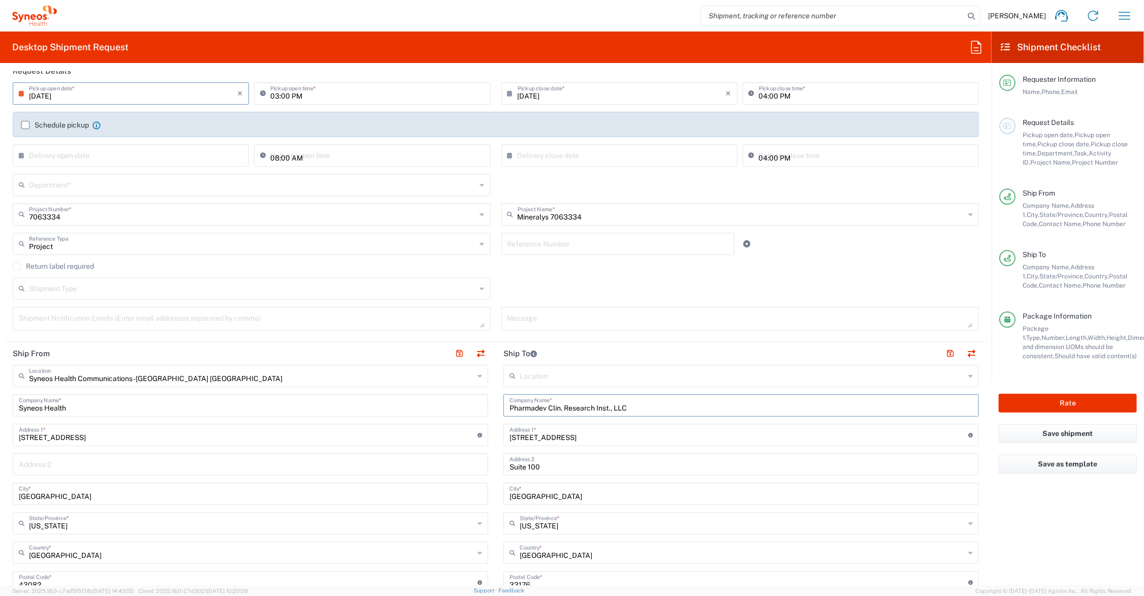
drag, startPoint x: 650, startPoint y: 407, endPoint x: 480, endPoint y: 407, distance: 170.1
click at [480, 407] on div "Ship From Syneos Health Communications-Westerville OH Location Syneos Health Co…" at bounding box center [495, 569] width 981 height 454
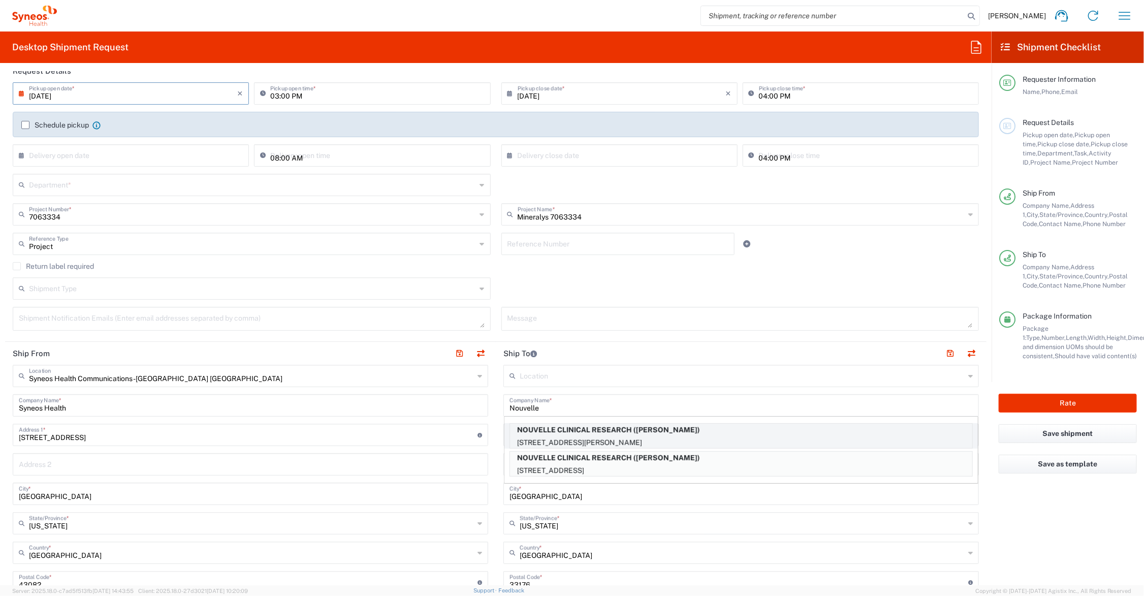
click at [575, 433] on p "NOUVELLE CLINICAL RESEARCH (RAUL TEJEDA)" at bounding box center [741, 430] width 462 height 13
type input "NOUVELLE CLINICAL RESEARCH"
type input "10700 CARIBBEAN BLVD"
type input "Suite 400"
type input "Cutler Bay"
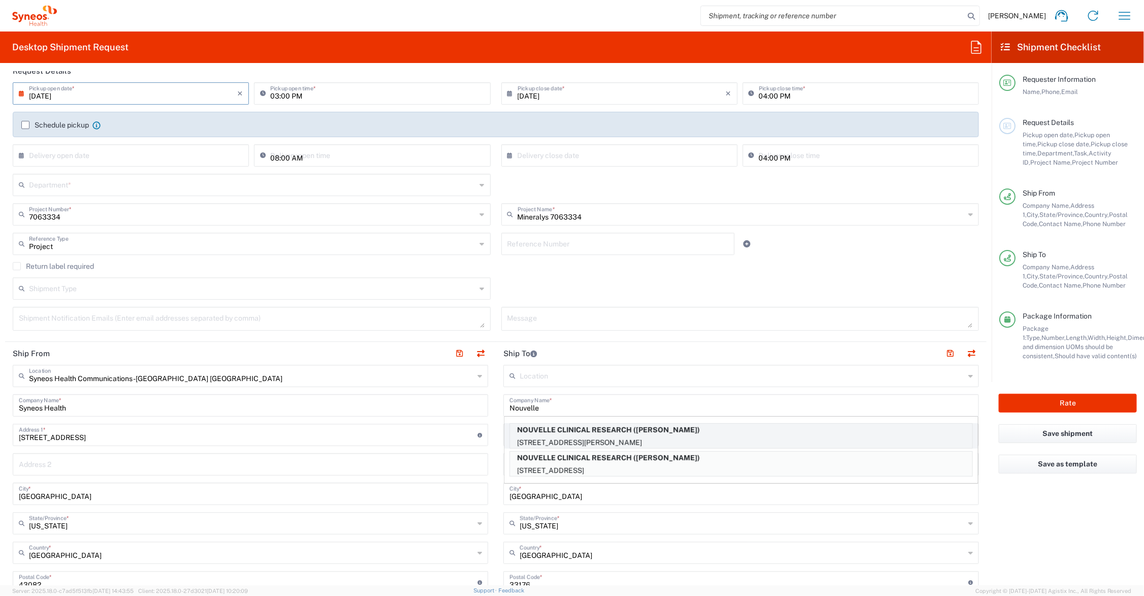
type input "33189"
type input "RAUL TEJEDA"
type input "3057127867"
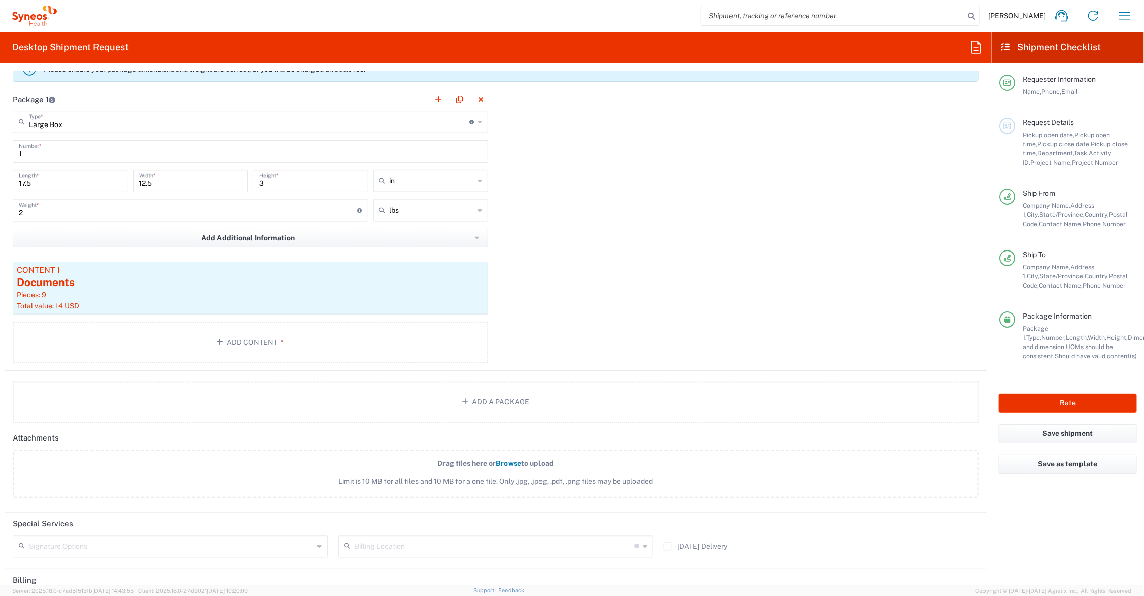
scroll to position [635, 0]
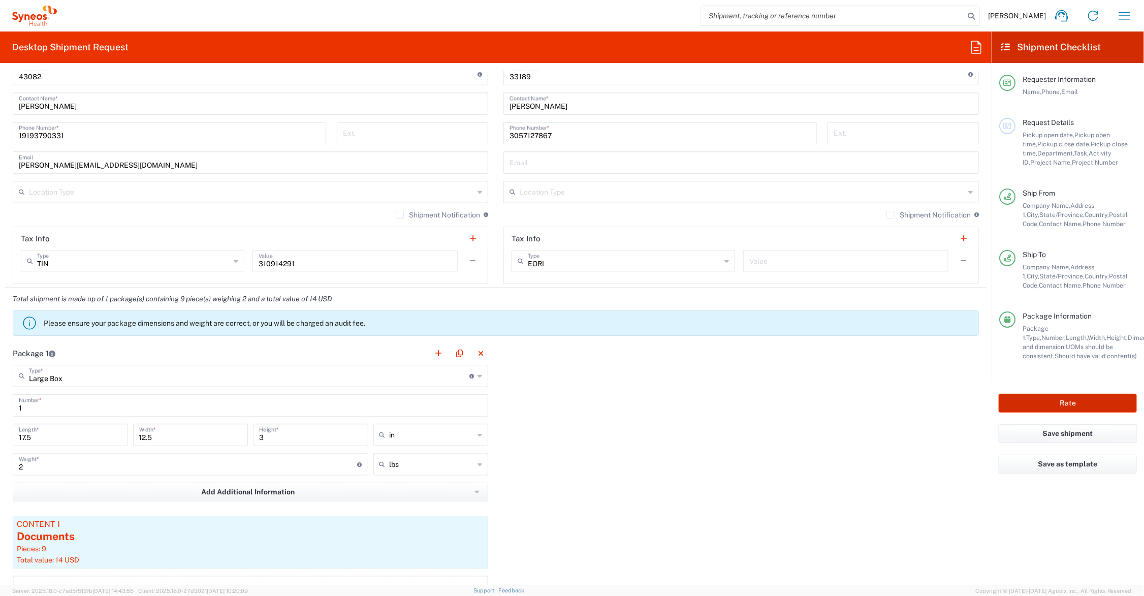
click at [1067, 402] on button "Rate" at bounding box center [1067, 403] width 138 height 19
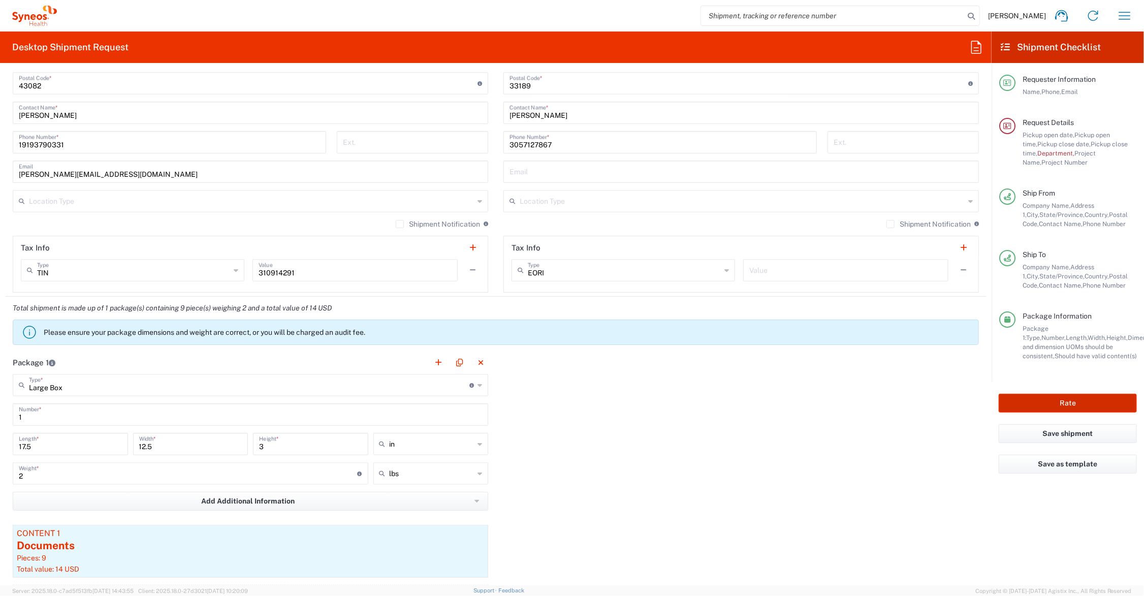
scroll to position [644, 0]
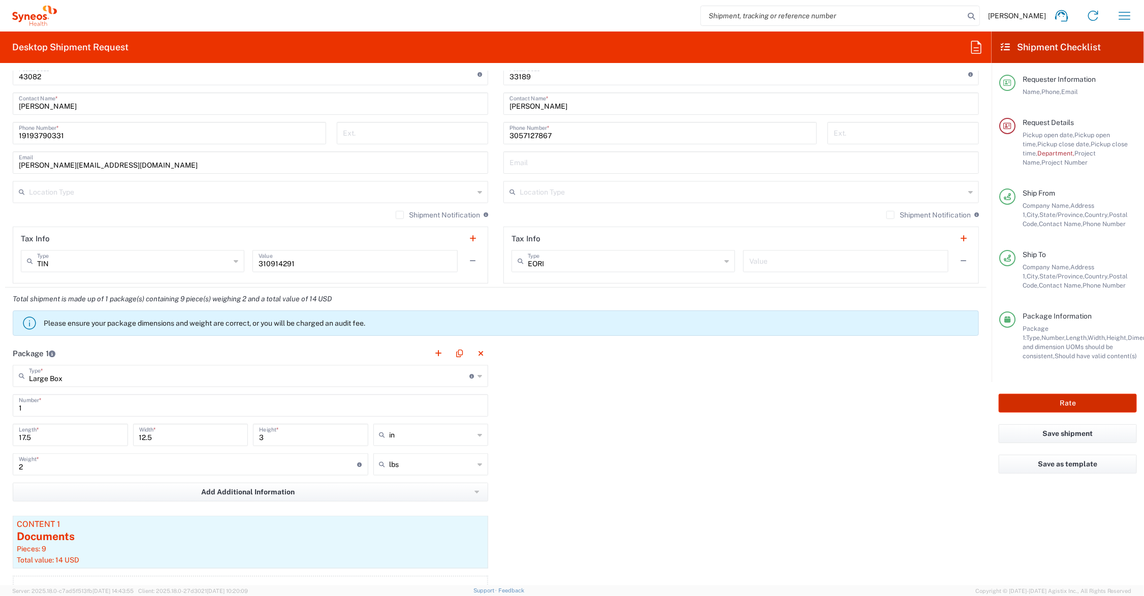
type input "Mineralys 7063334"
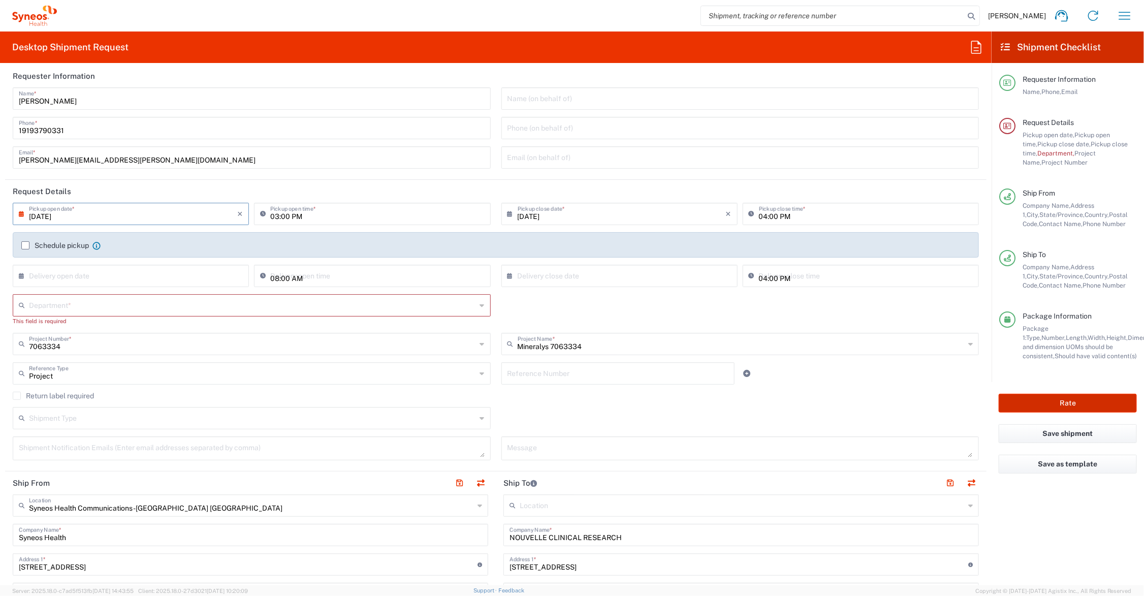
scroll to position [0, 0]
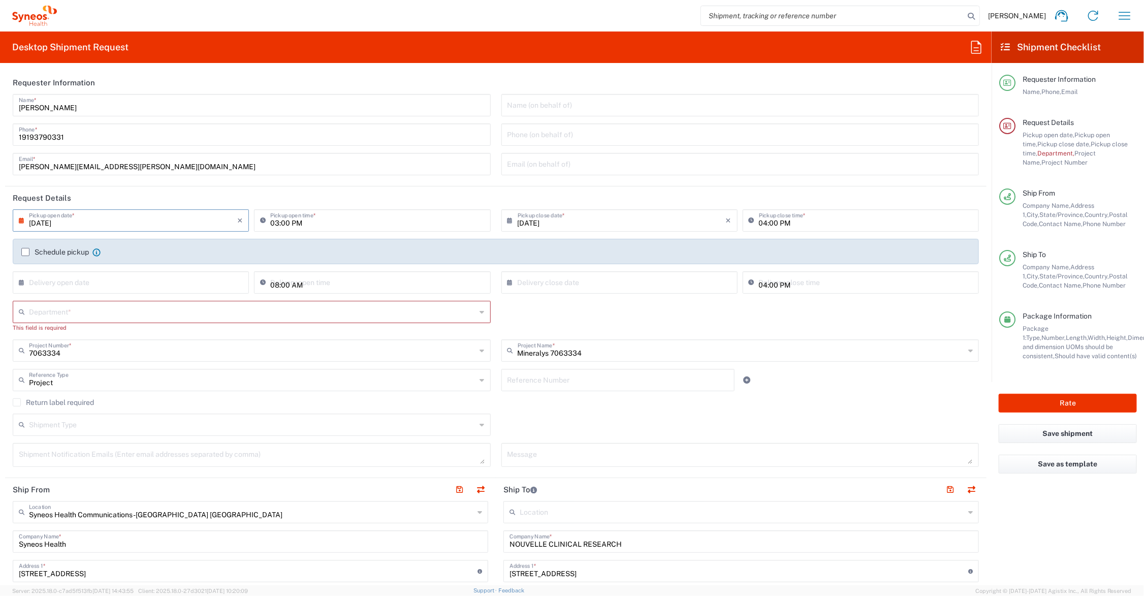
click at [70, 311] on input "text" at bounding box center [252, 311] width 447 height 18
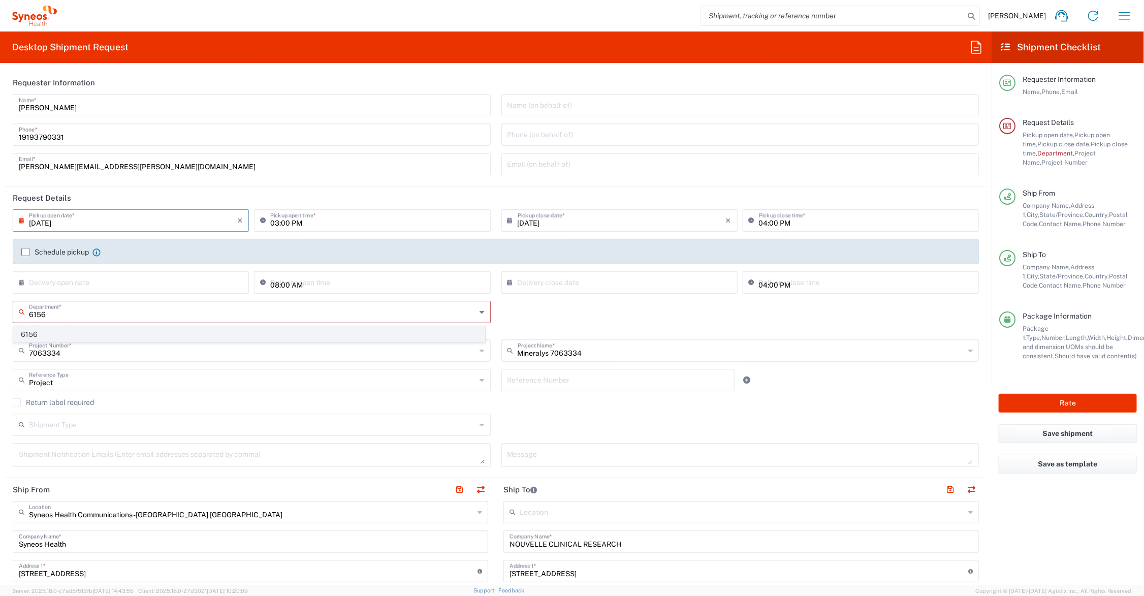
type input "6156"
click at [28, 333] on span "6156" at bounding box center [249, 335] width 471 height 16
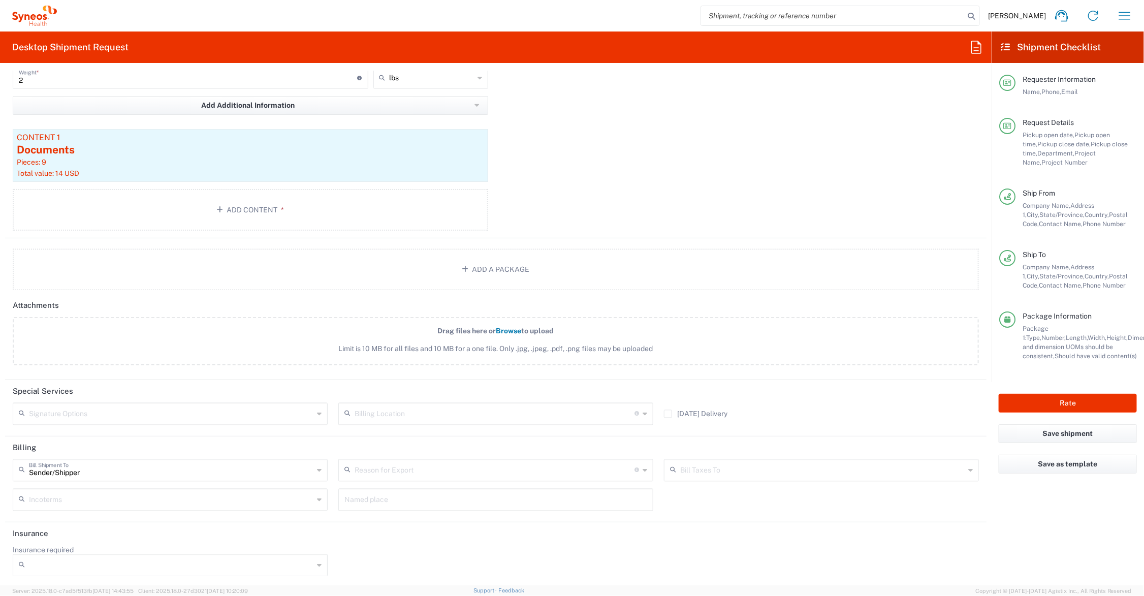
scroll to position [1023, 0]
click at [1037, 402] on button "Rate" at bounding box center [1067, 403] width 138 height 19
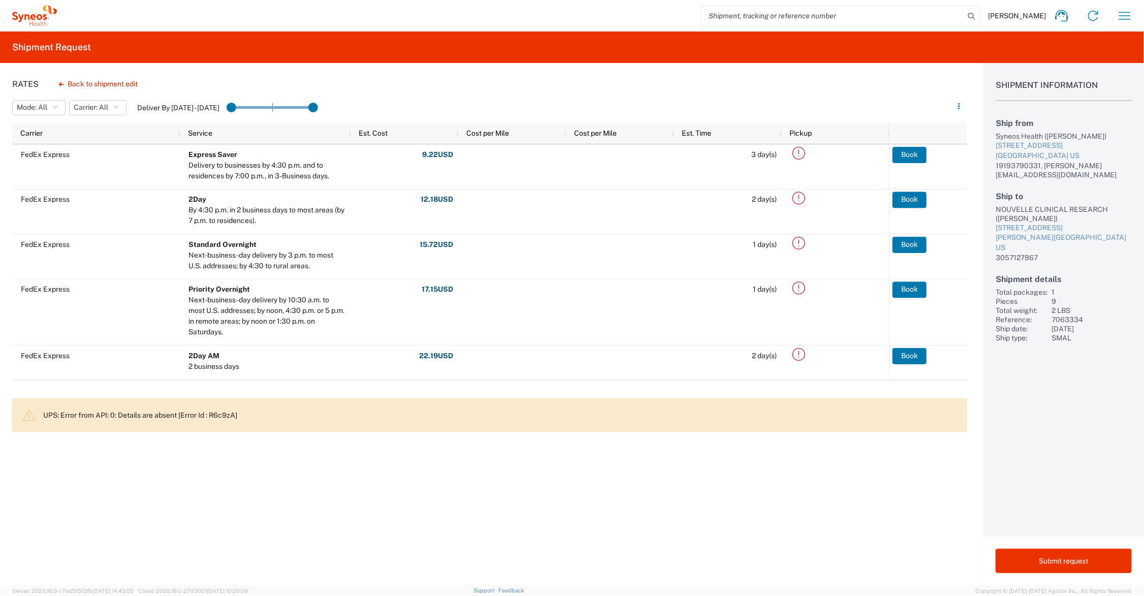
click at [158, 415] on p "UPS: Error from API: 0: Details are absent [Error Id : R6c9zA]" at bounding box center [500, 414] width 915 height 9
click at [107, 84] on button "Back to shipment edit" at bounding box center [98, 84] width 95 height 18
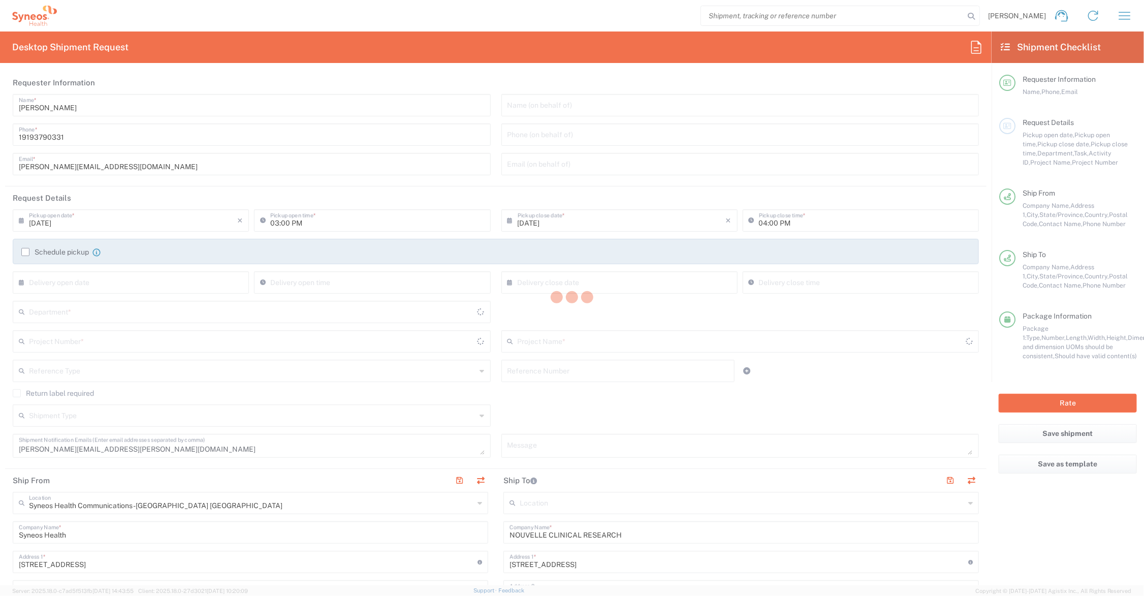
type input "6156"
type input "7063334"
type input "Ohio"
type input "Florida"
type input "Large Box"
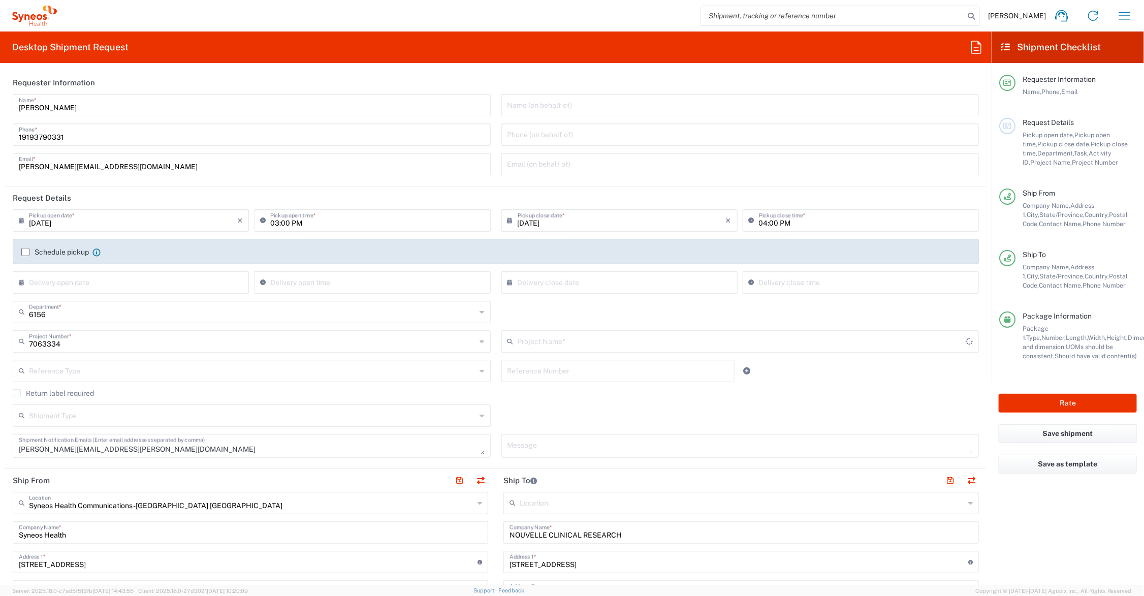
type input "Mineralys 7063334"
drag, startPoint x: 66, startPoint y: 164, endPoint x: -4, endPoint y: 164, distance: 70.1
click at [0, 164] on html "John Polandick Home Shipment estimator Shipment tracking Desktop shipment reque…" at bounding box center [572, 298] width 1144 height 596
type input "catherine.rupp@syneoshealth.com"
drag, startPoint x: 136, startPoint y: 448, endPoint x: -30, endPoint y: 446, distance: 166.1
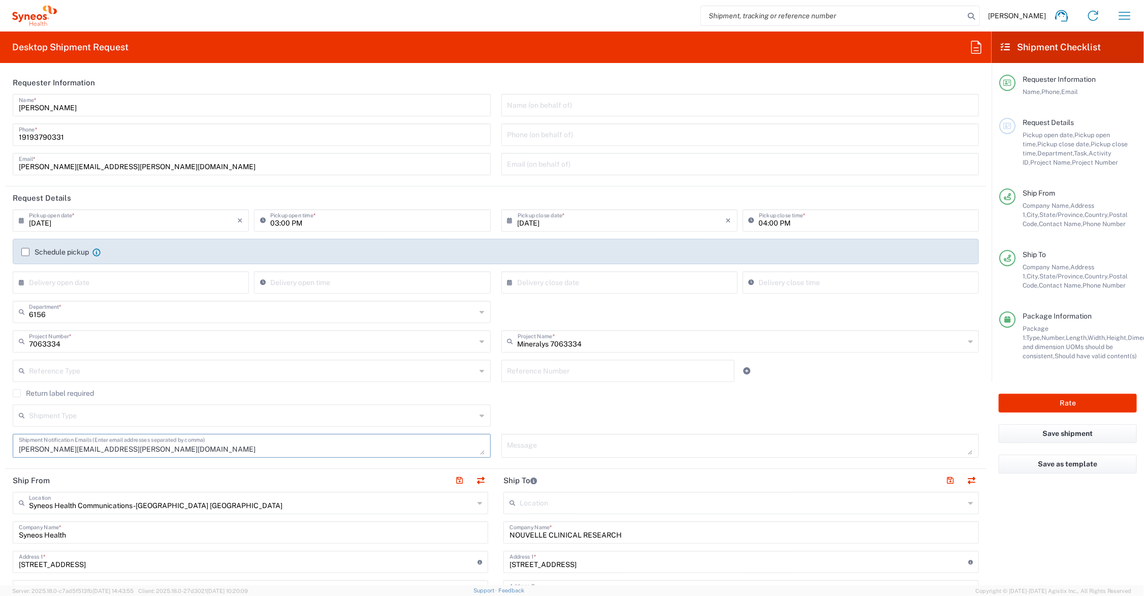
click at [0, 446] on html "John Polandick Home Shipment estimator Shipment tracking Desktop shipment reque…" at bounding box center [572, 298] width 1144 height 596
click at [1059, 404] on button "Rate" at bounding box center [1067, 403] width 138 height 19
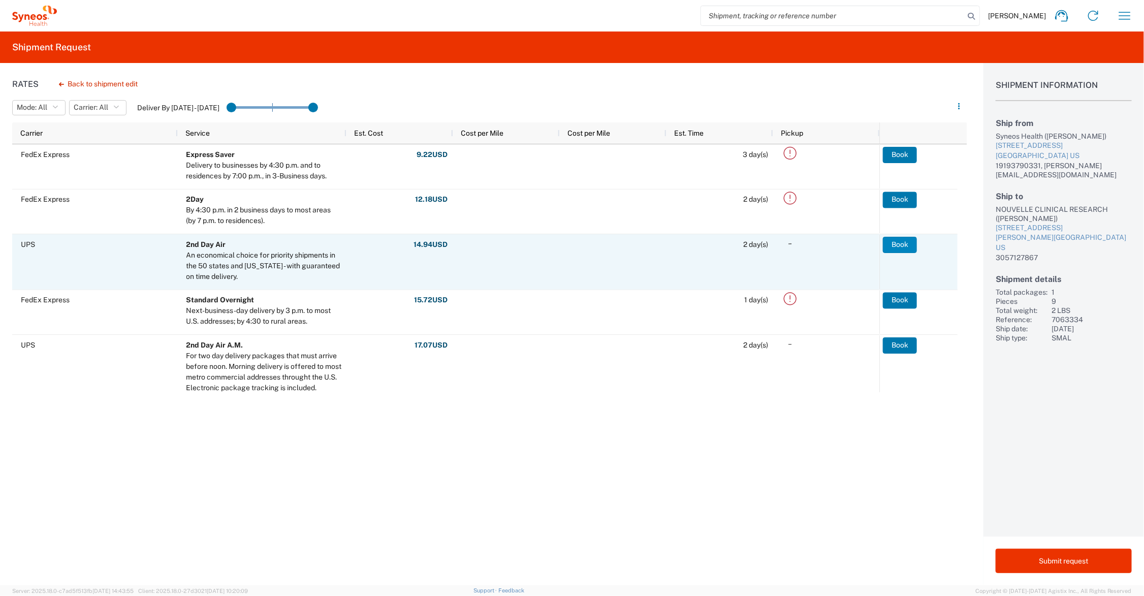
click at [899, 244] on button "Book" at bounding box center [900, 245] width 34 height 16
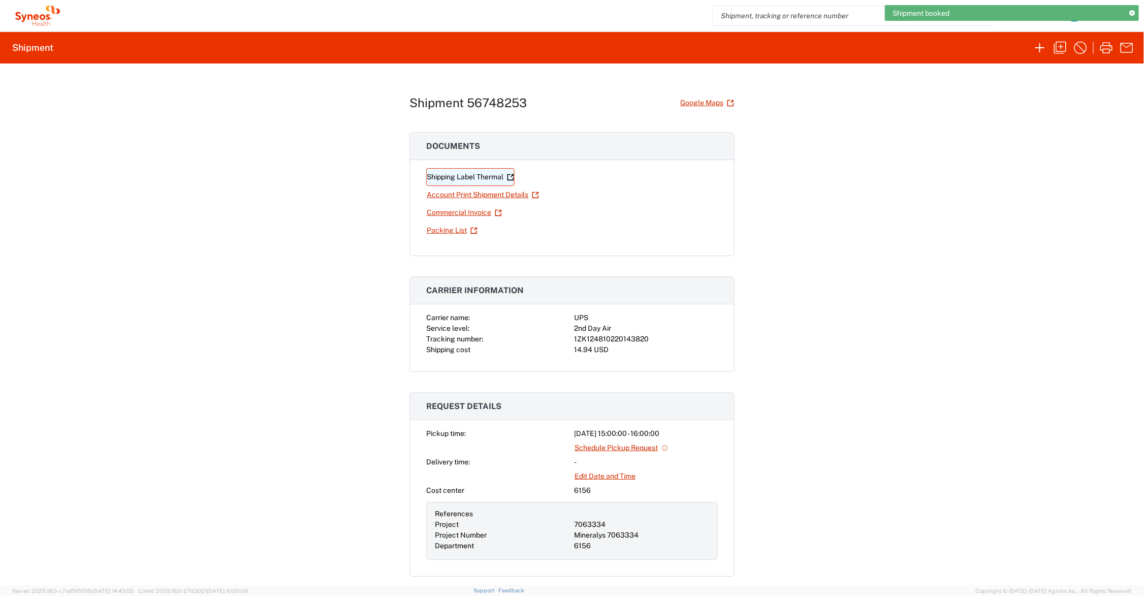
click at [480, 179] on link "Shipping Label Thermal" at bounding box center [470, 177] width 88 height 18
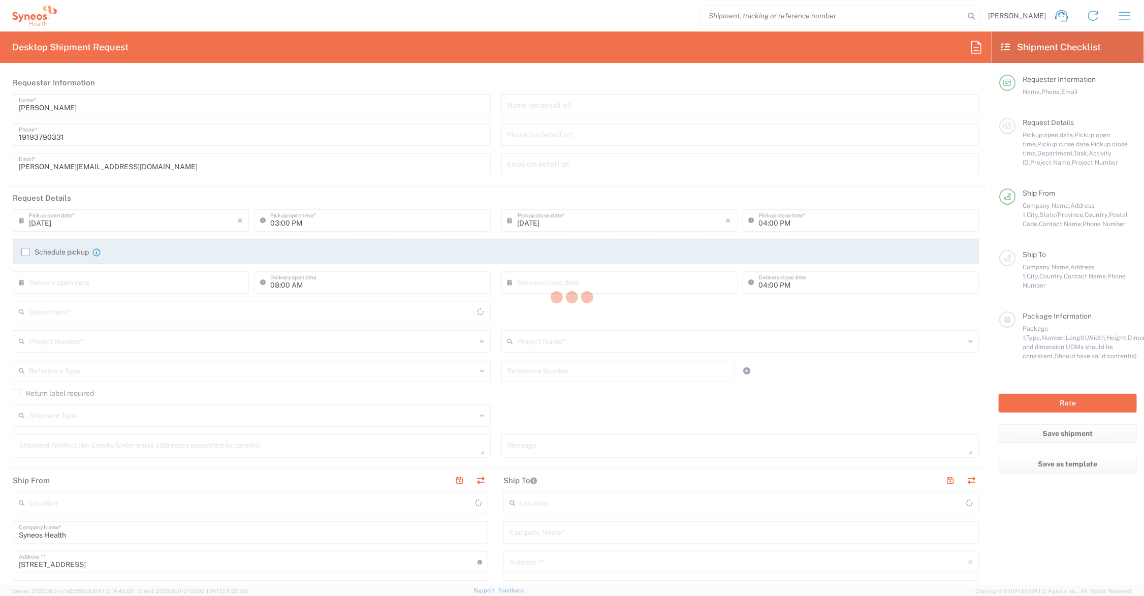
type input "6156"
type input "Ohio"
type input "United States"
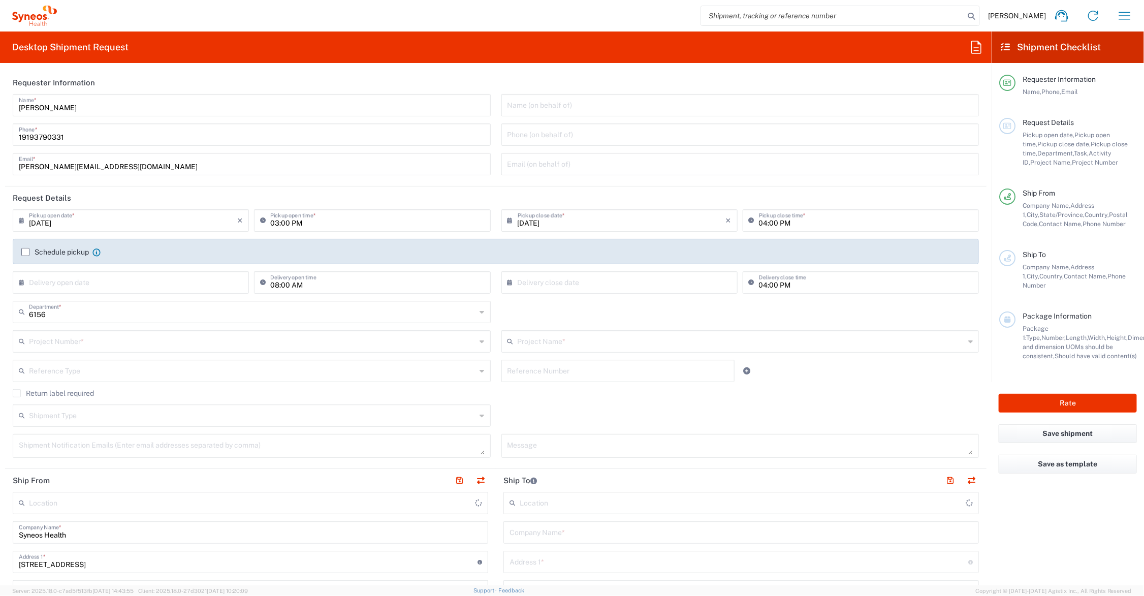
type input "Syneos Health Communications-Westerville OH"
